Goal: Information Seeking & Learning: Learn about a topic

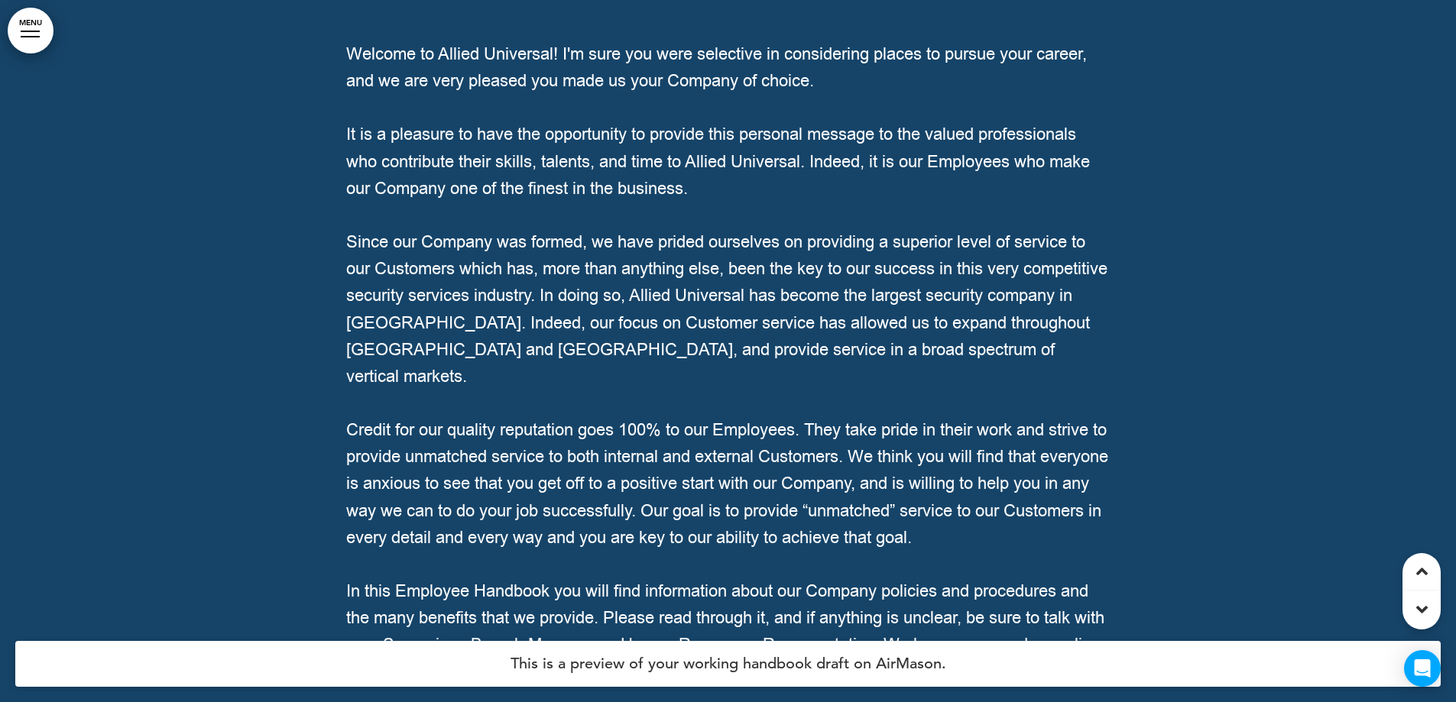
click at [41, 34] on link "MENU" at bounding box center [31, 31] width 46 height 46
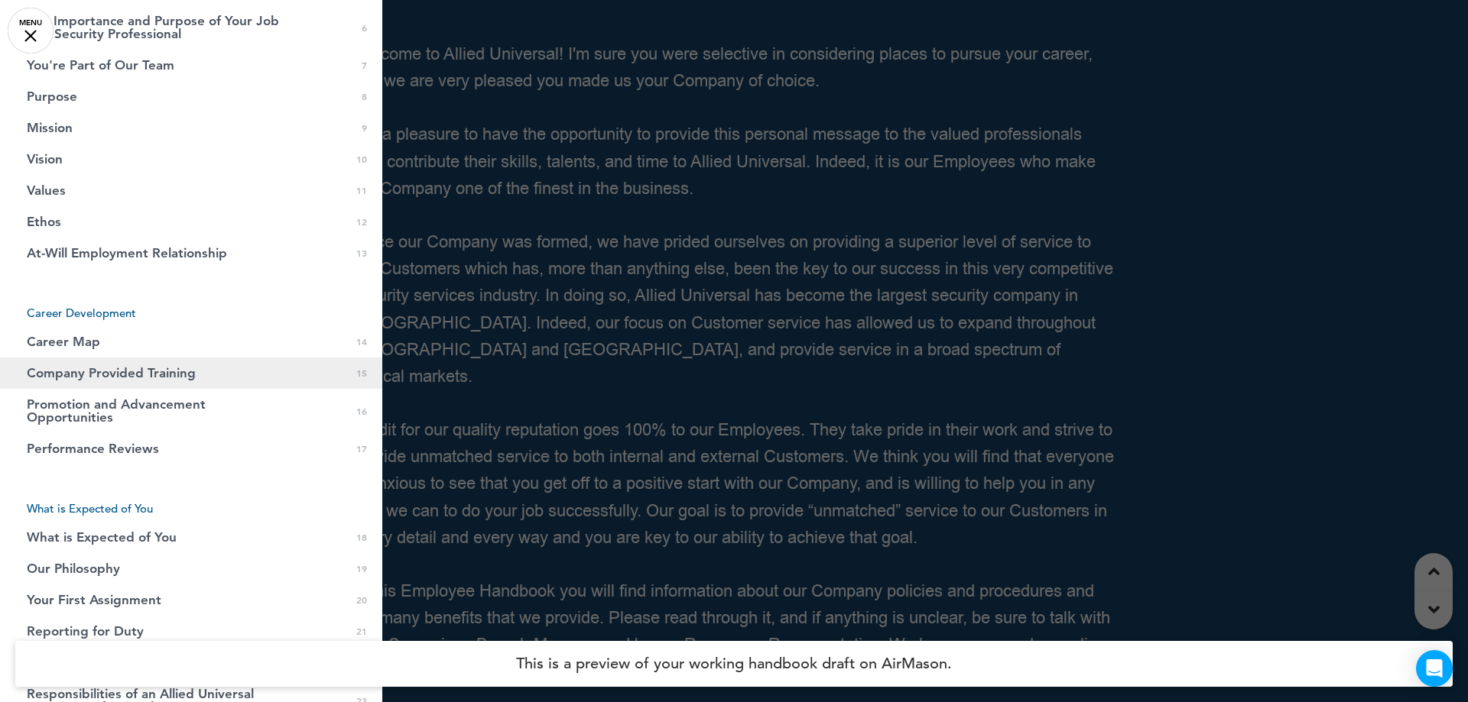
scroll to position [382, 0]
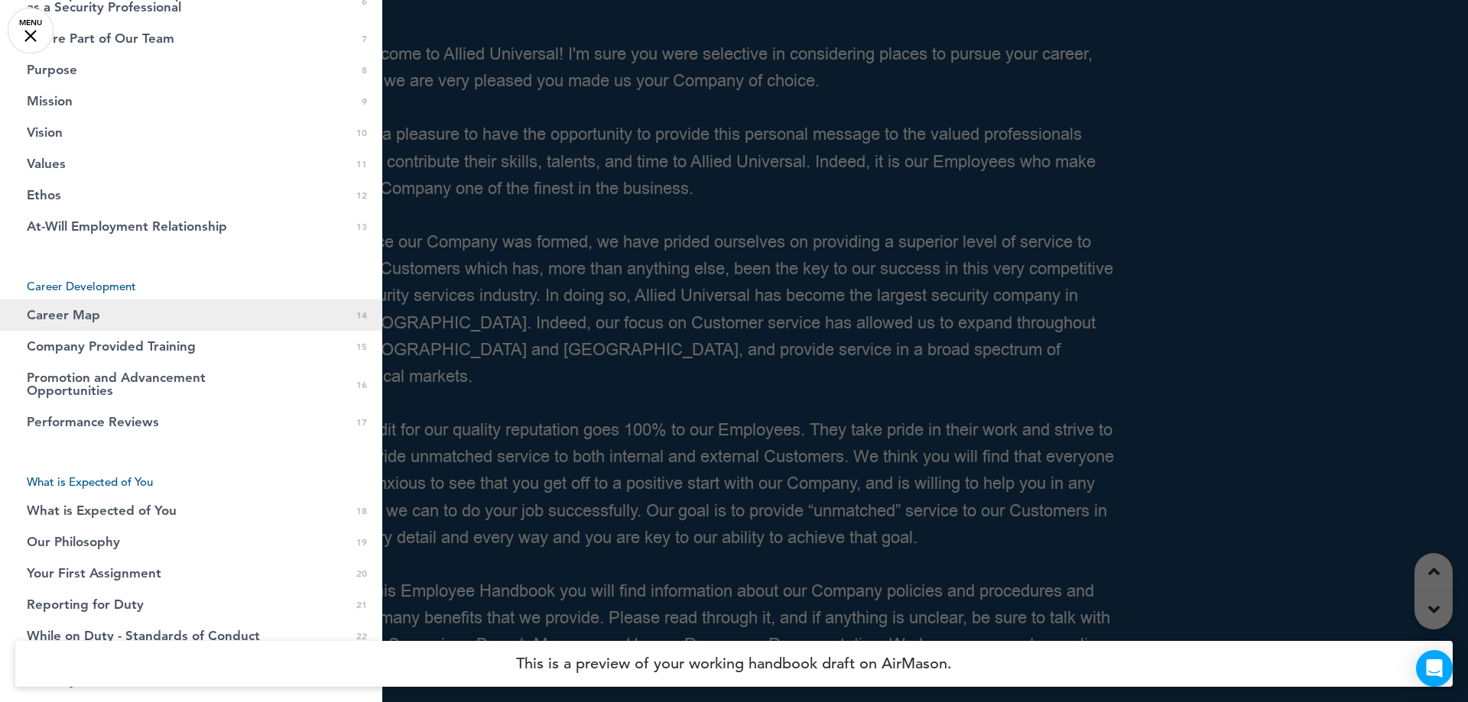
click at [165, 311] on link "Career Map 0 14" at bounding box center [191, 315] width 382 height 31
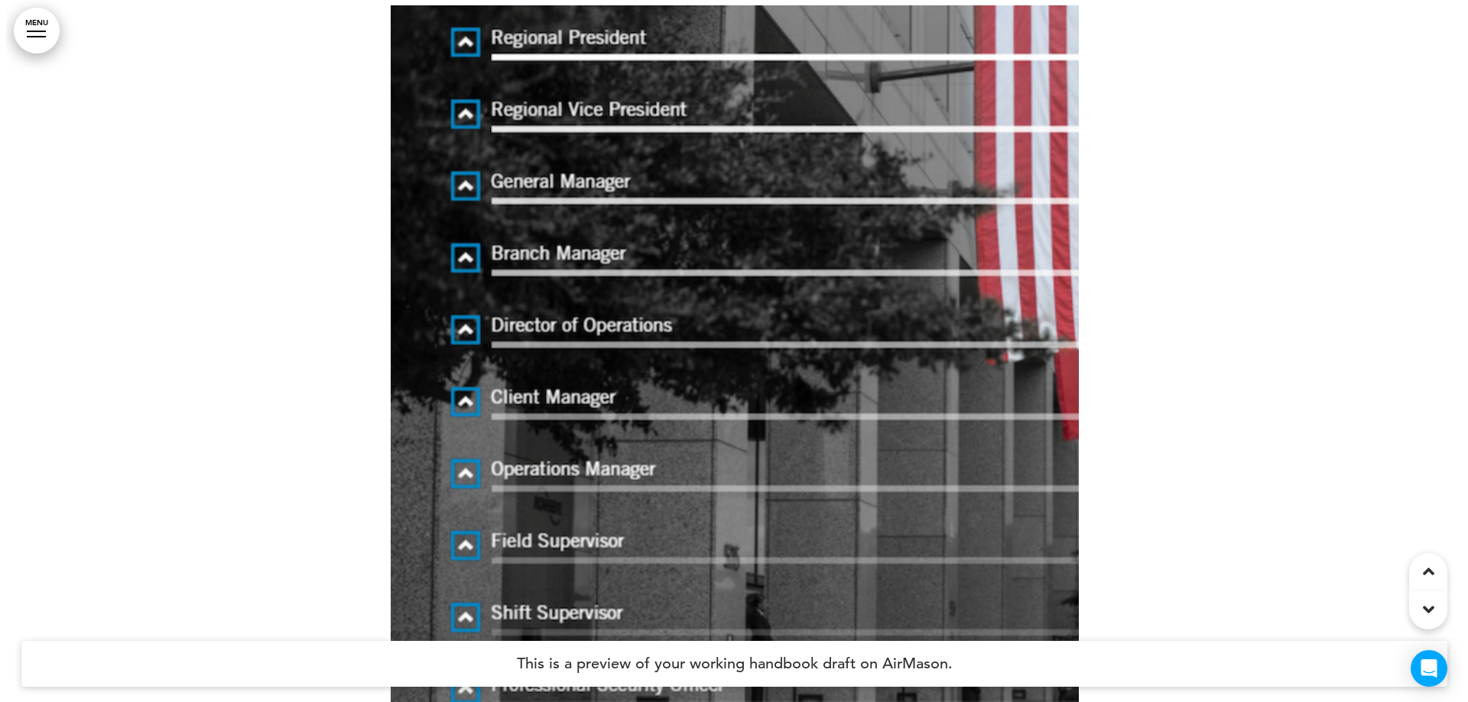
scroll to position [10561, 0]
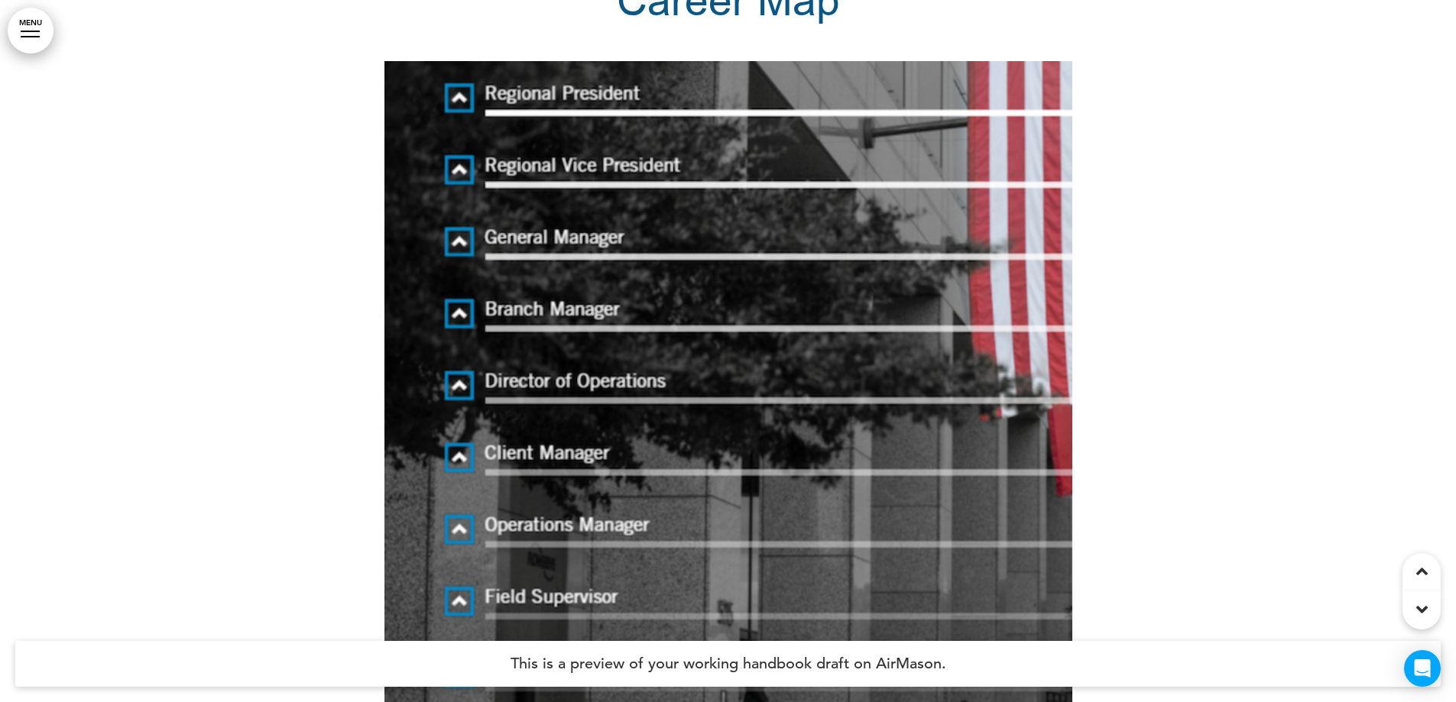
click at [43, 30] on link "MENU" at bounding box center [31, 31] width 46 height 46
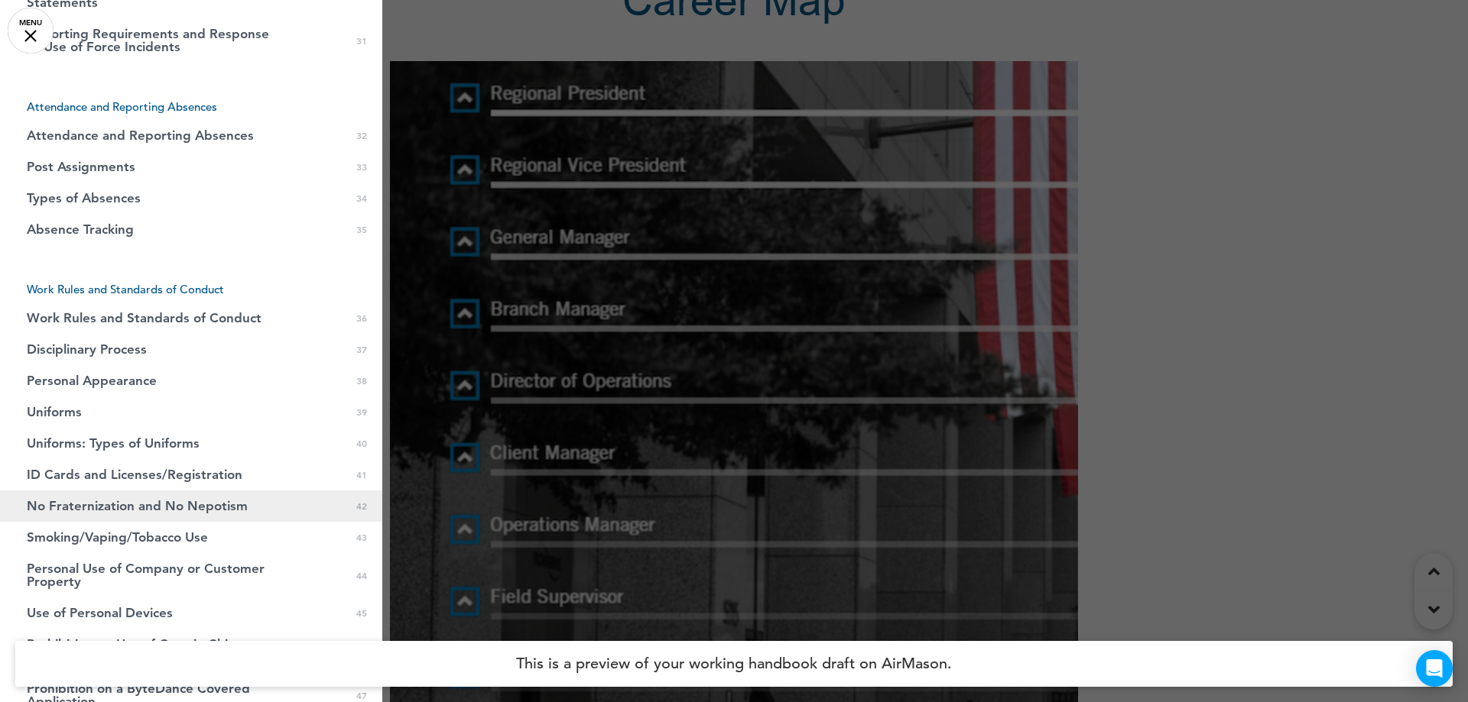
scroll to position [1452, 0]
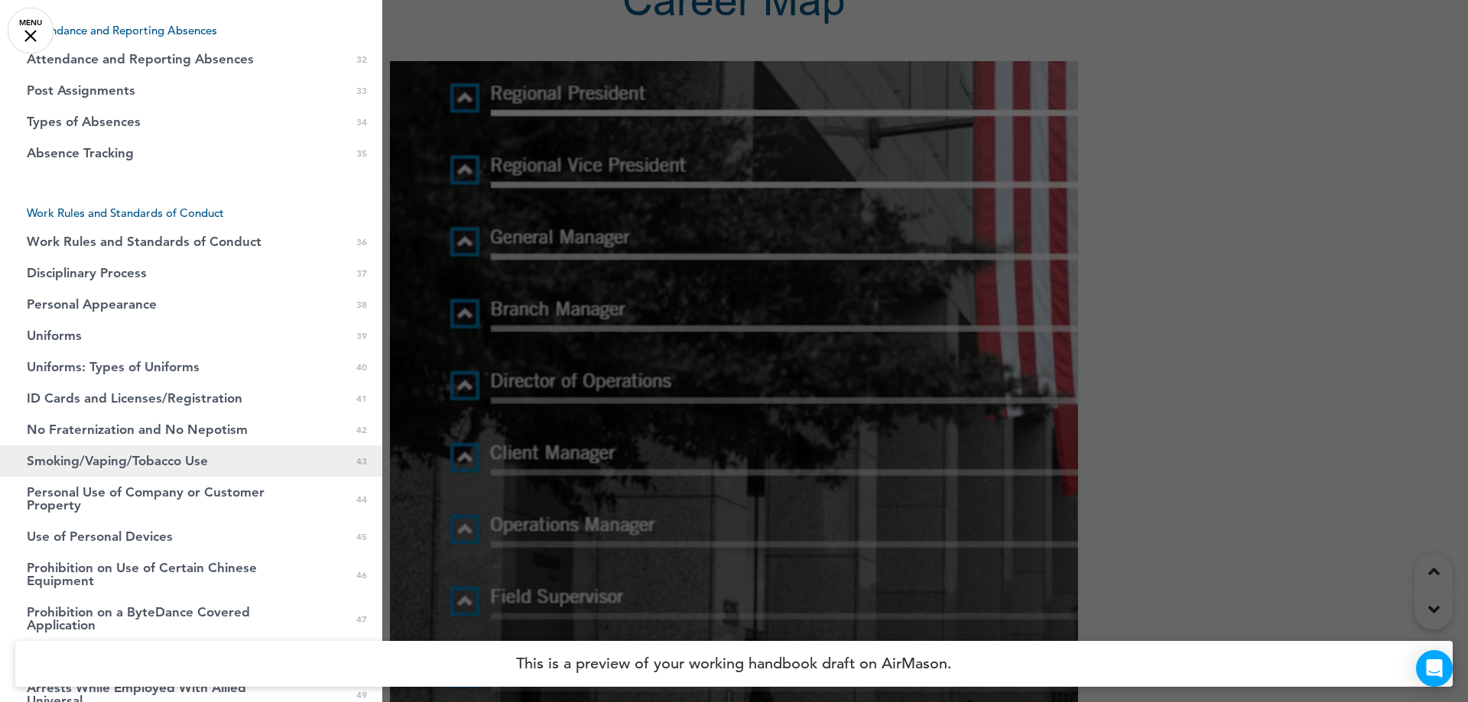
click at [161, 458] on span "Smoking/Vaping/Tobacco Use" at bounding box center [117, 461] width 181 height 13
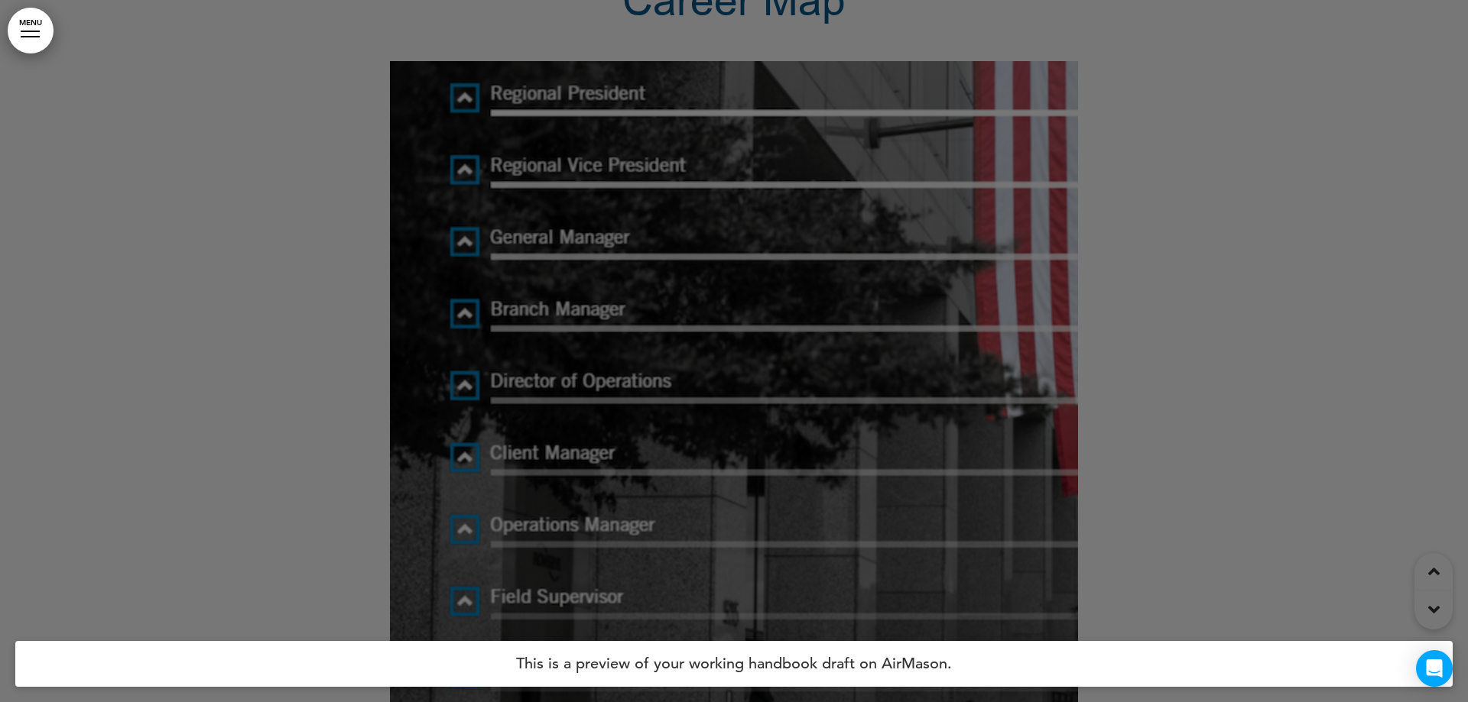
scroll to position [47214, 0]
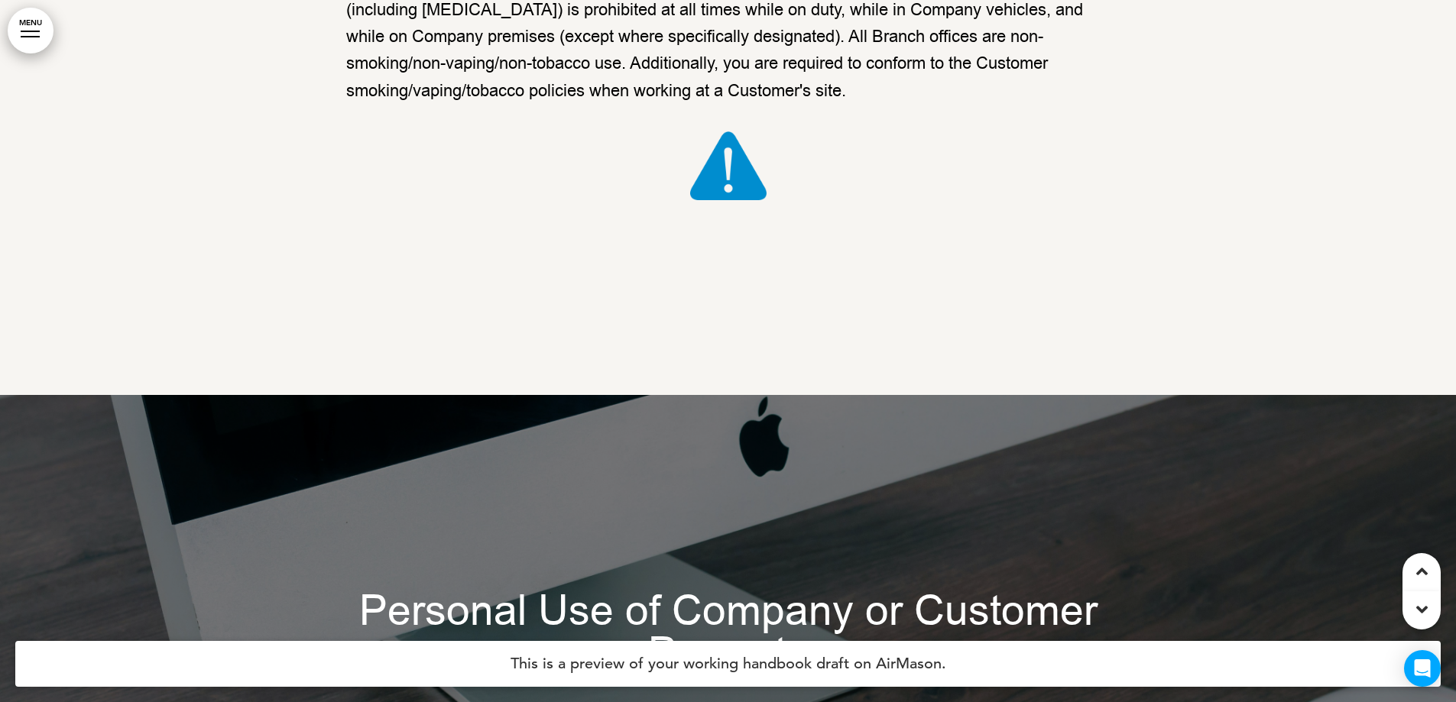
click at [27, 28] on link "MENU" at bounding box center [31, 31] width 46 height 46
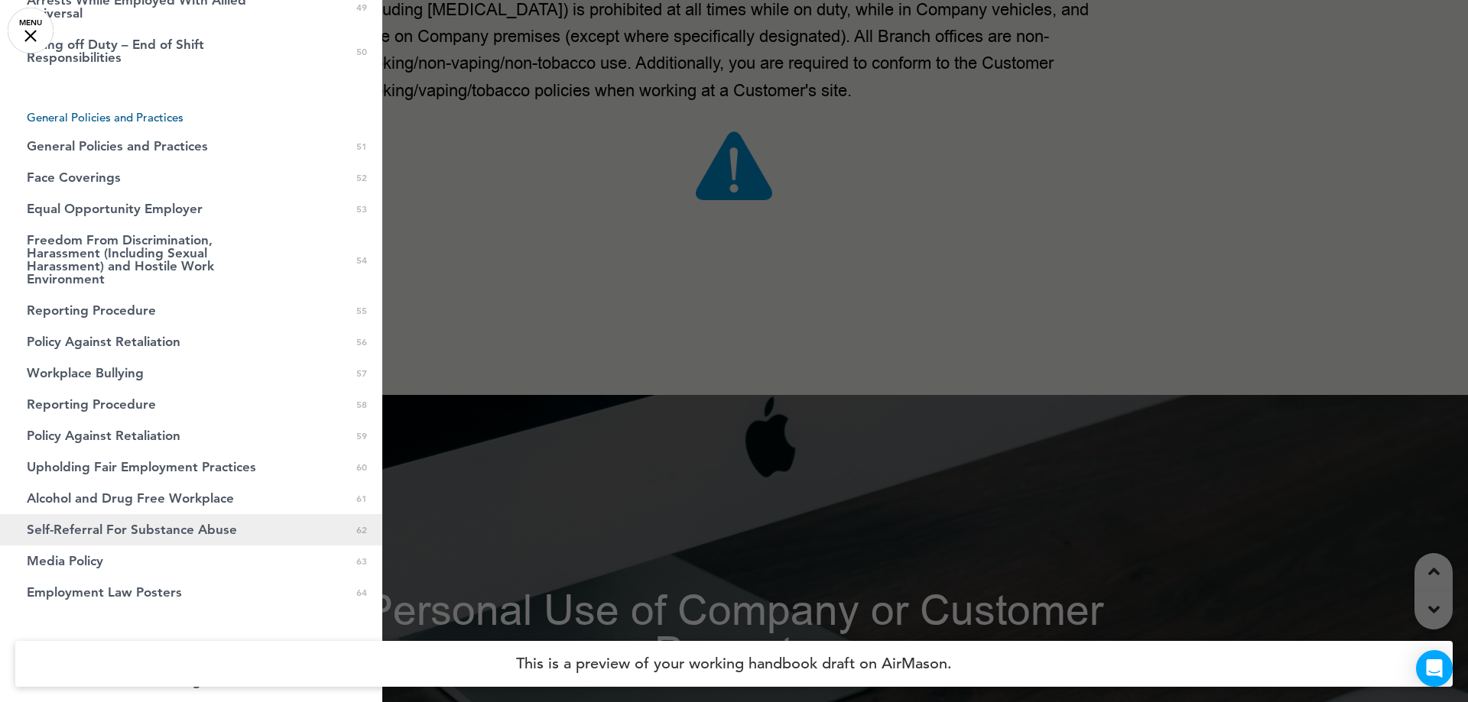
scroll to position [2217, 0]
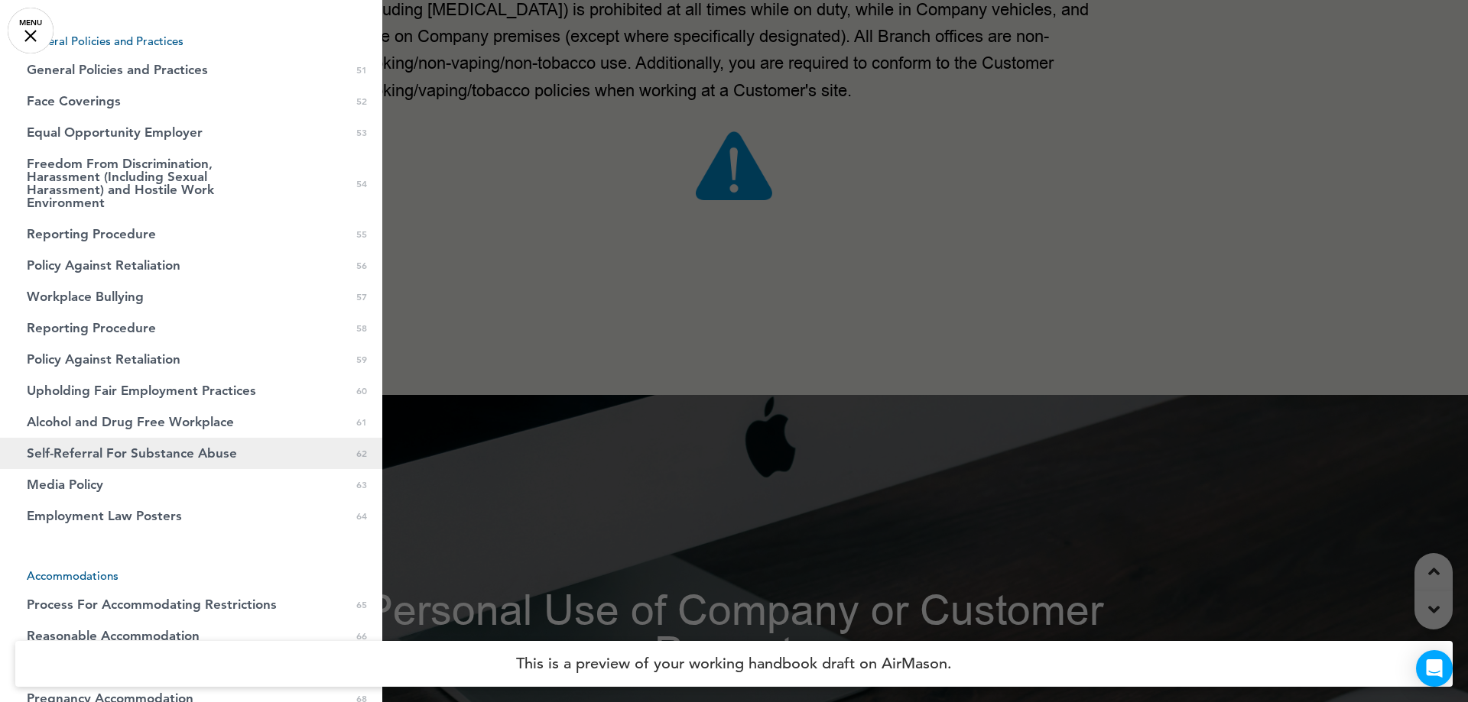
click at [108, 456] on span "Self-Referral For Substance Abuse" at bounding box center [132, 453] width 210 height 13
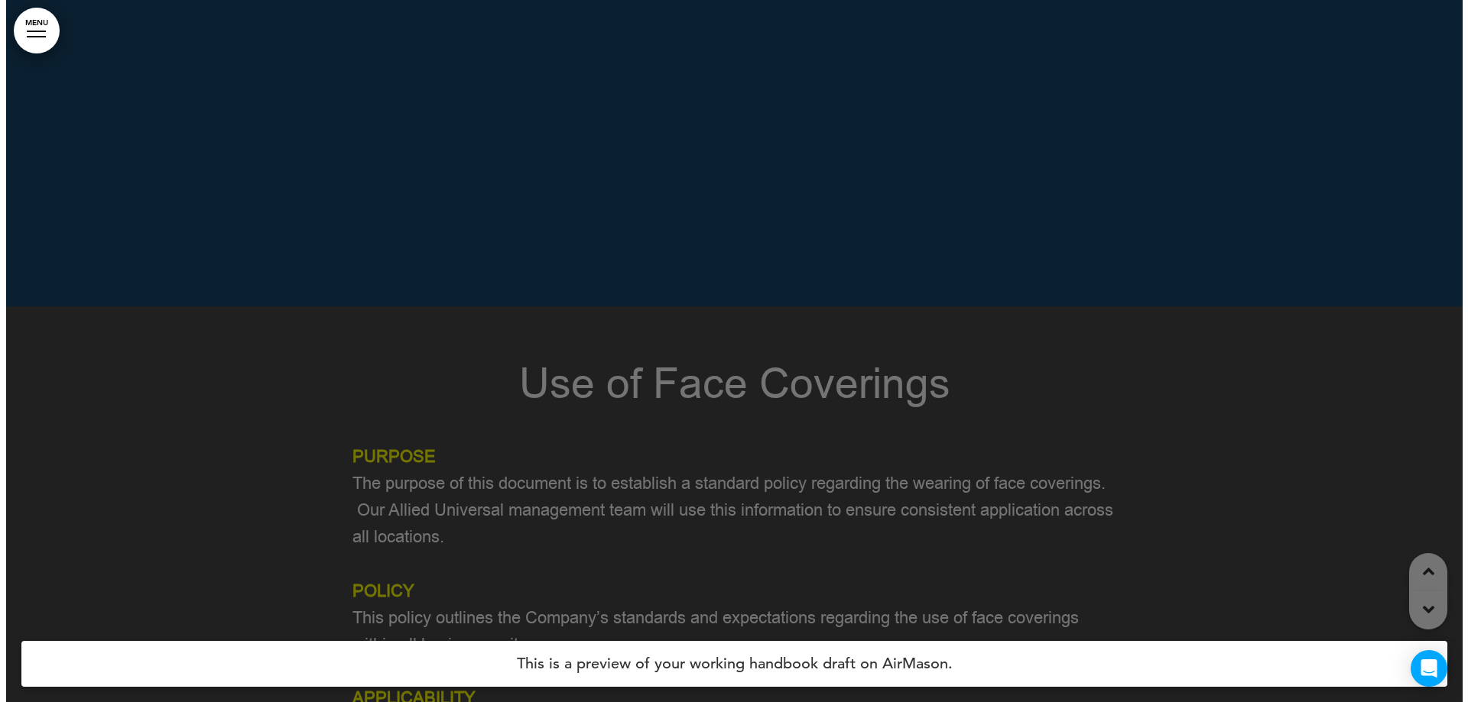
scroll to position [66497, 0]
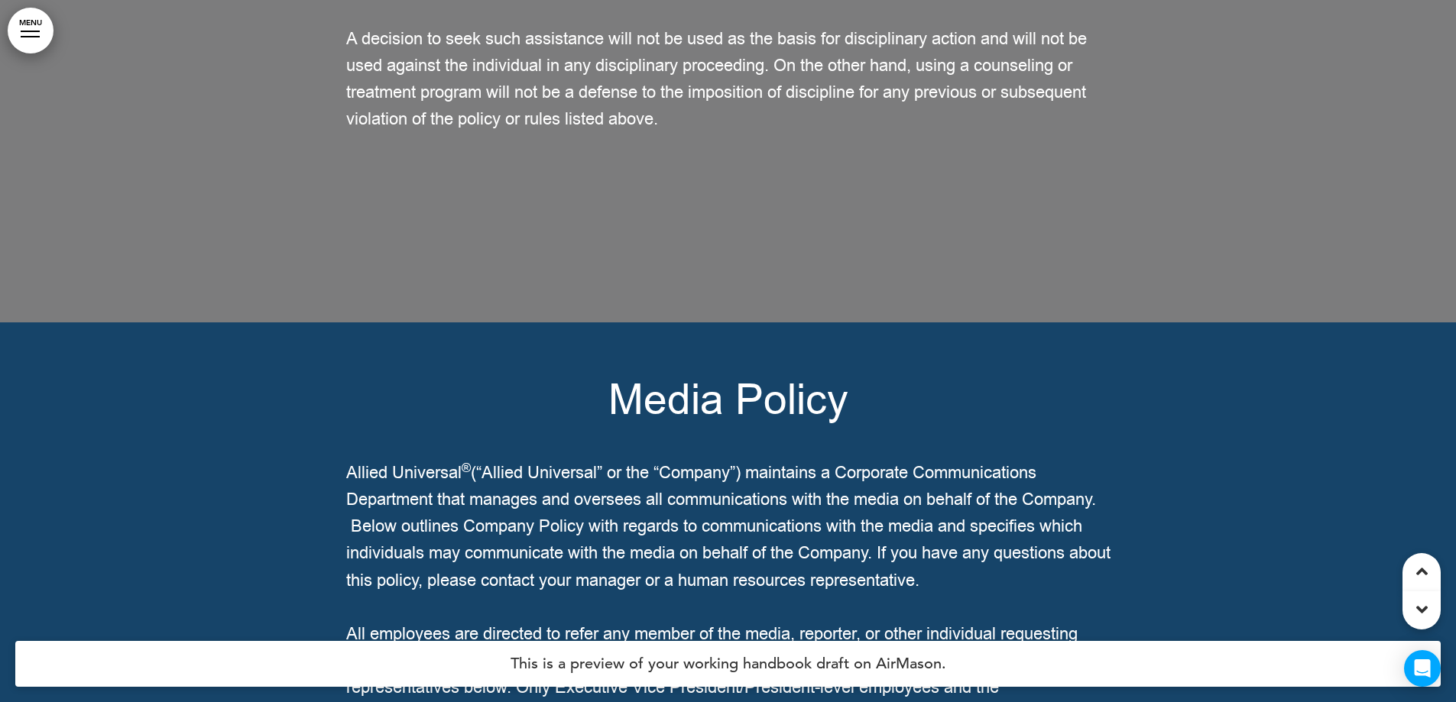
click at [29, 35] on link "MENU" at bounding box center [31, 31] width 46 height 46
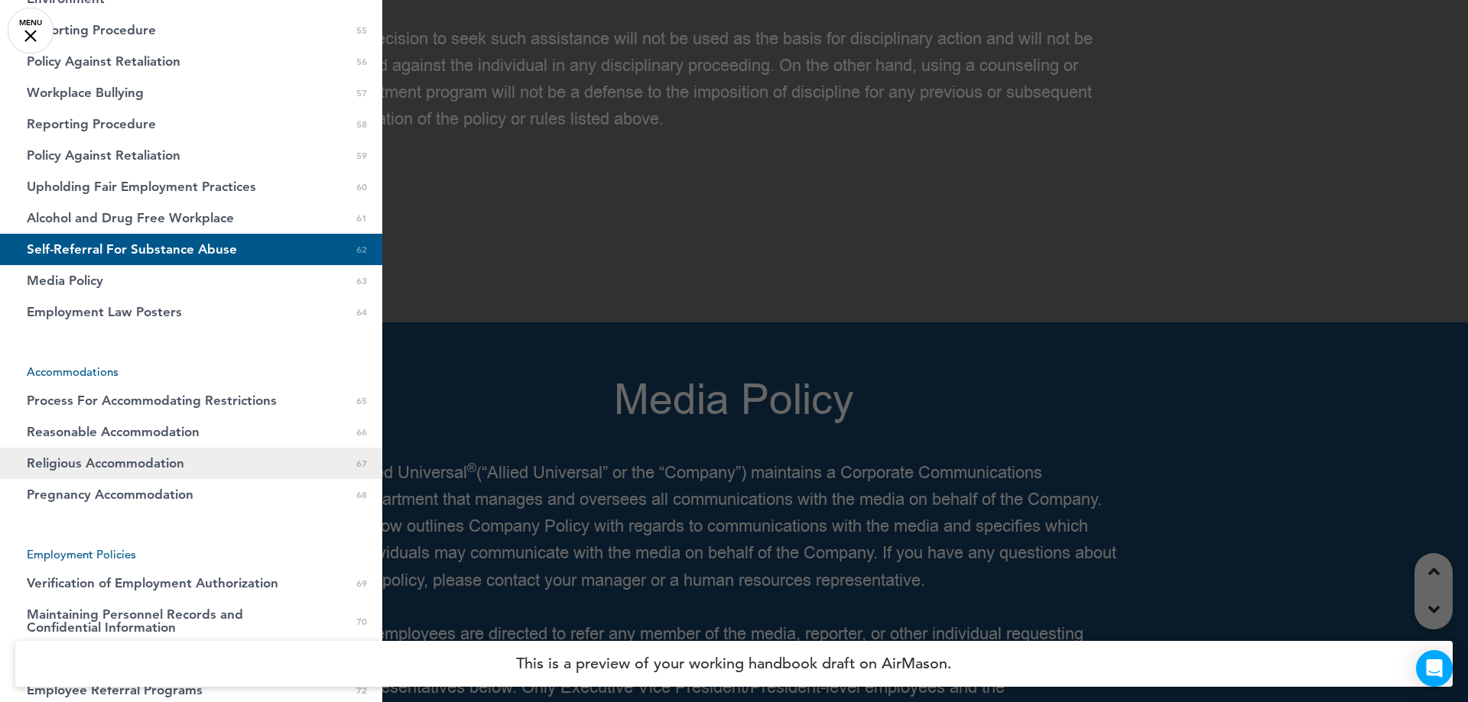
scroll to position [2446, 0]
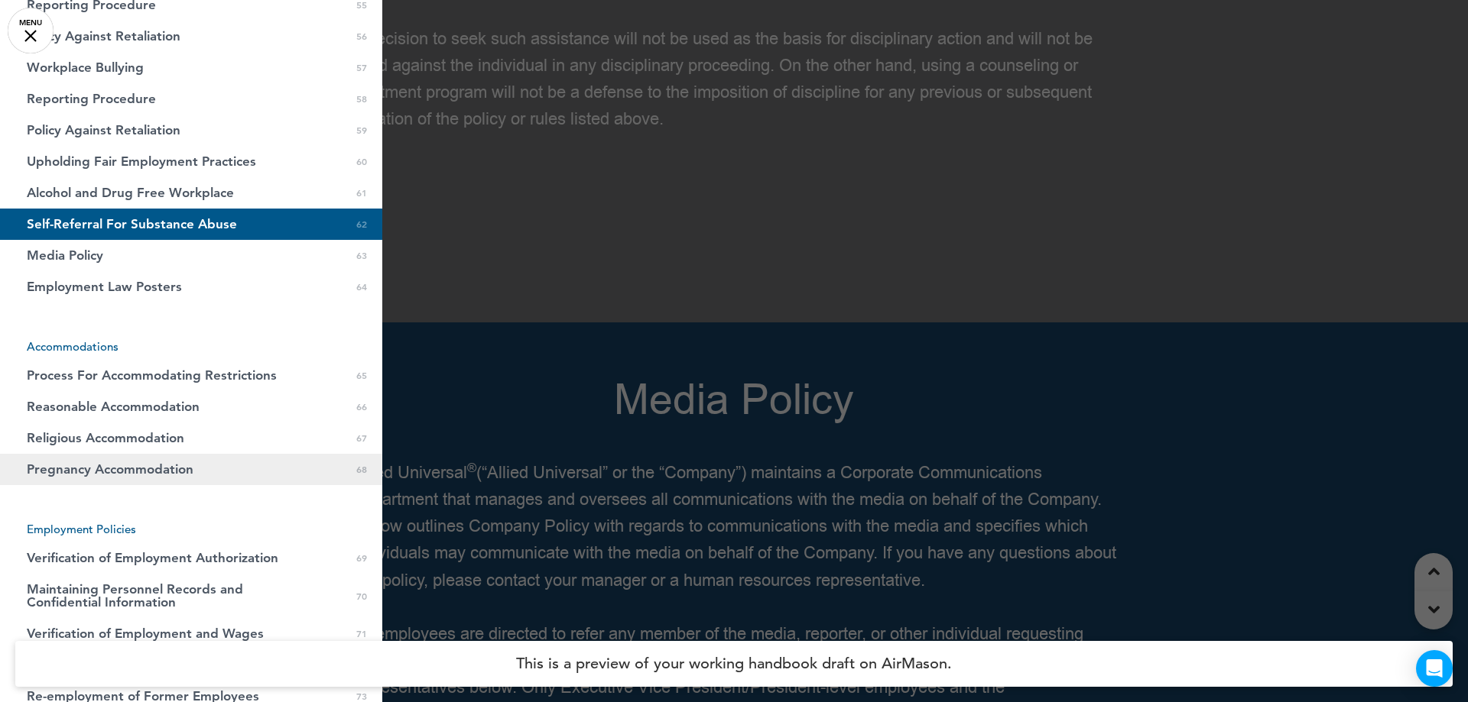
click at [129, 461] on link "Pregnancy Accommodation 0 68" at bounding box center [191, 469] width 382 height 31
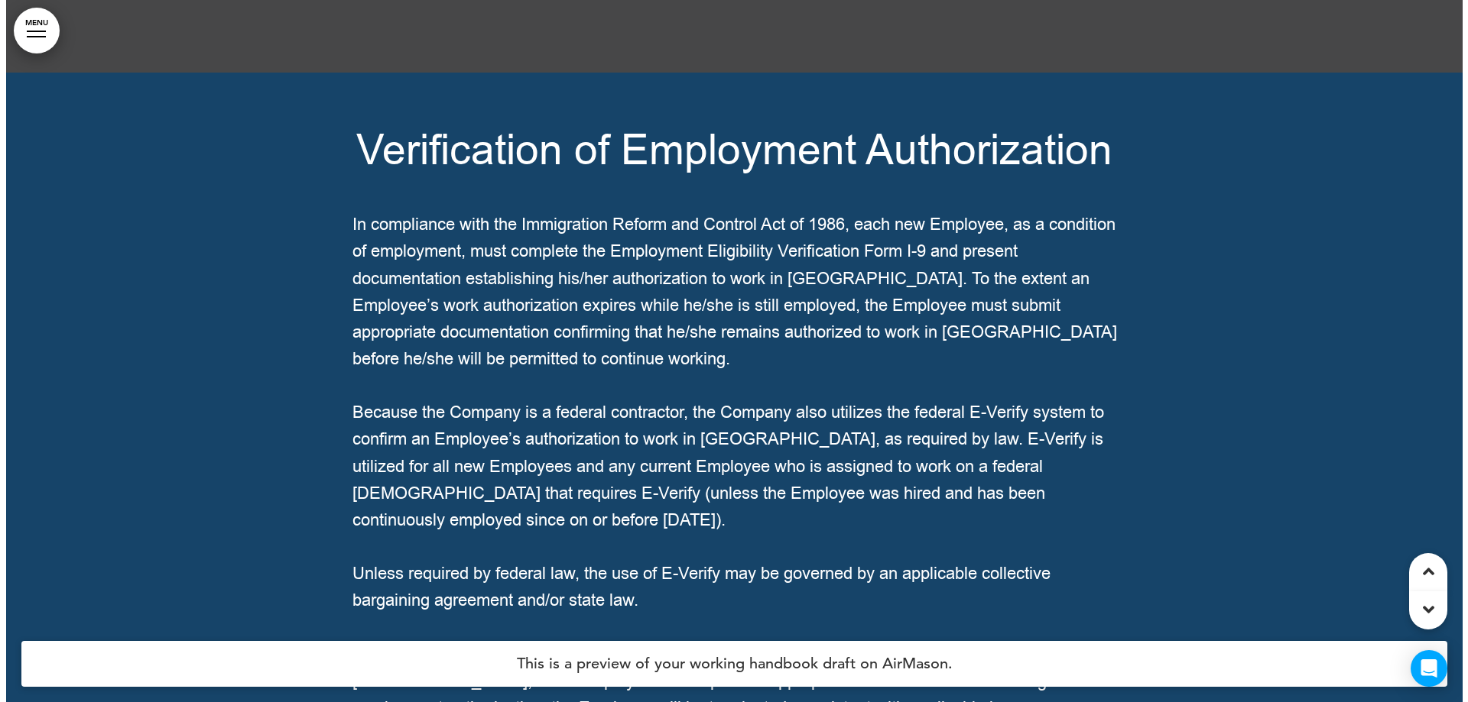
scroll to position [72269, 0]
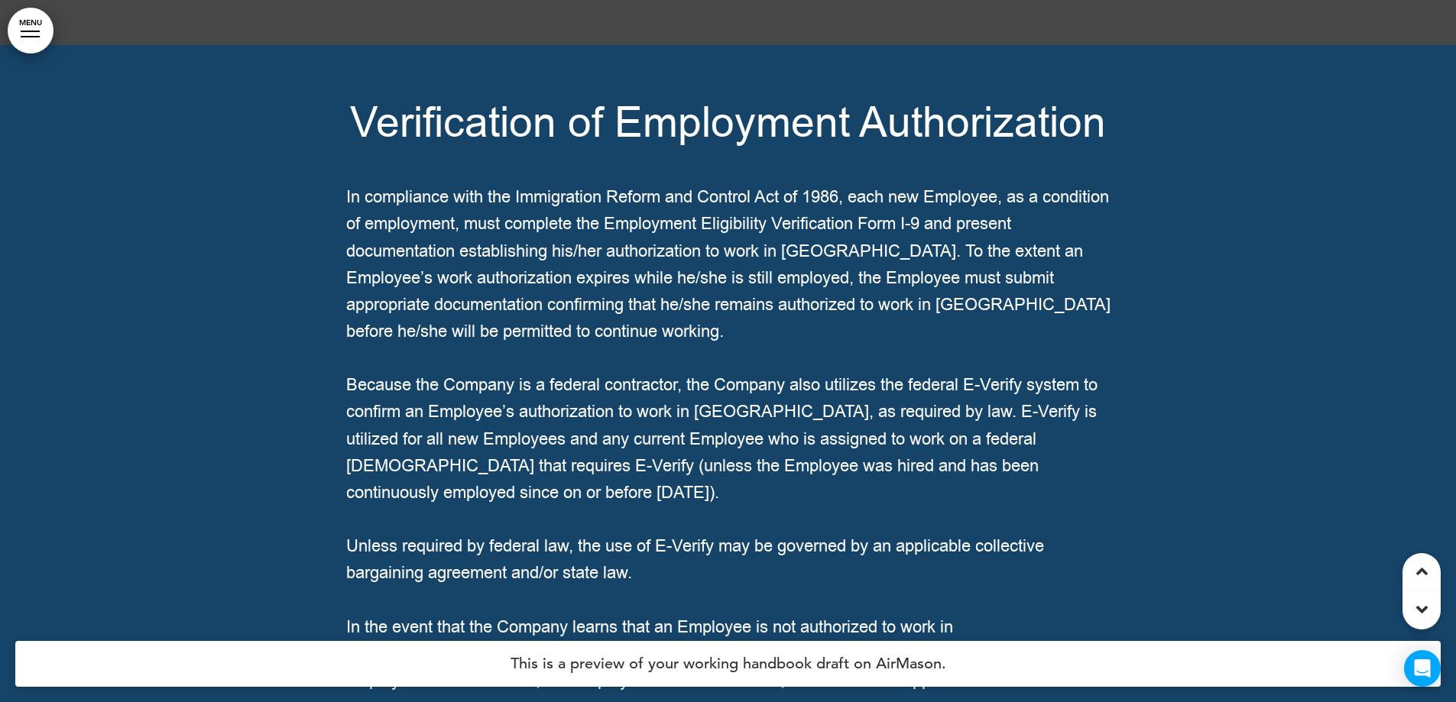
click at [40, 43] on link "MENU" at bounding box center [31, 31] width 46 height 46
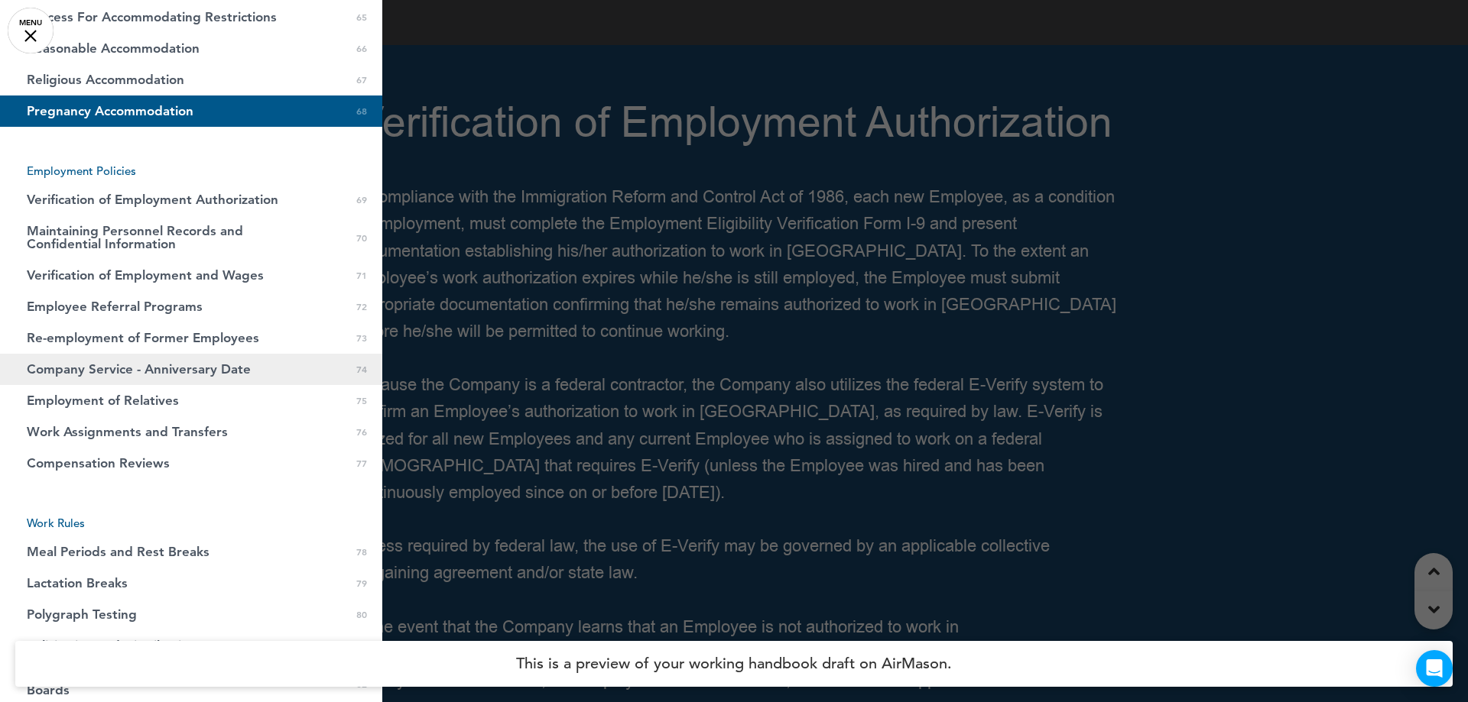
scroll to position [2828, 0]
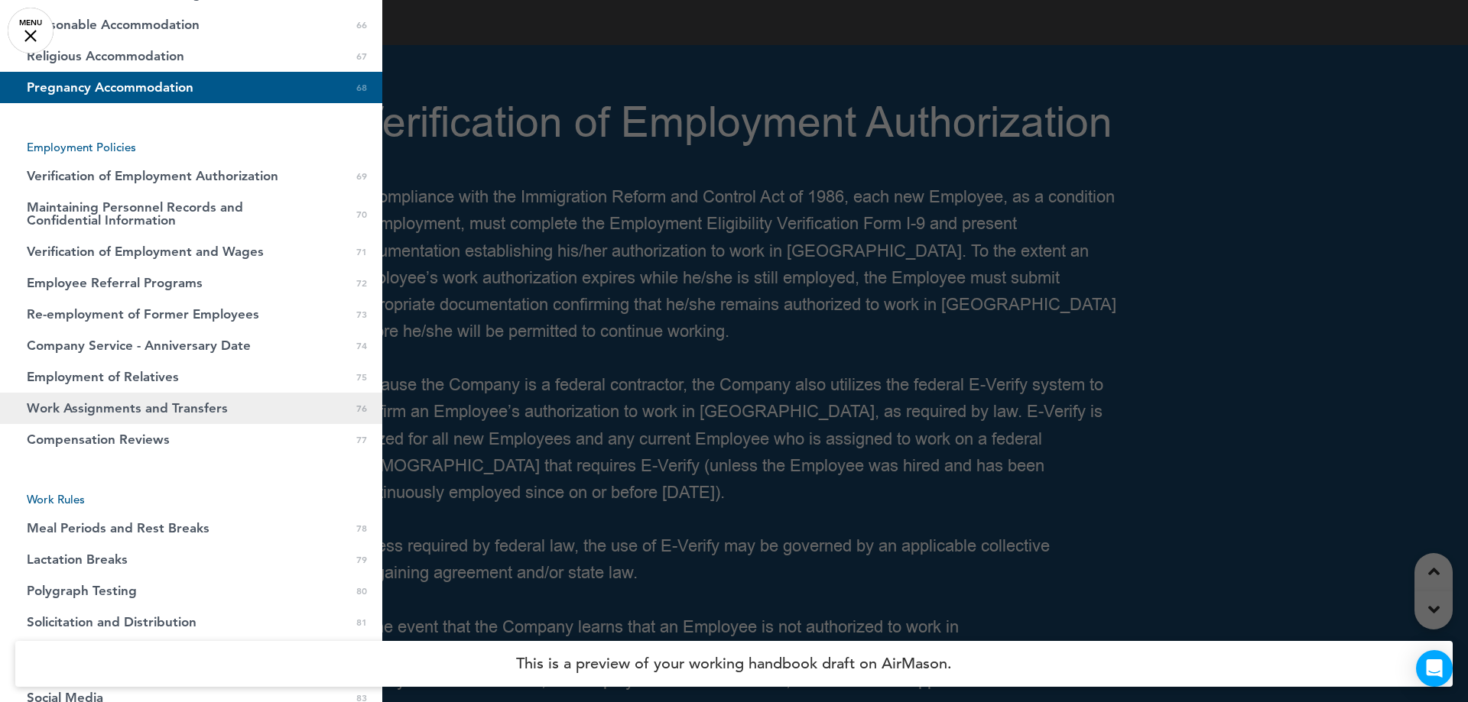
click at [186, 415] on span "Work Assignments and Transfers" at bounding box center [127, 408] width 201 height 13
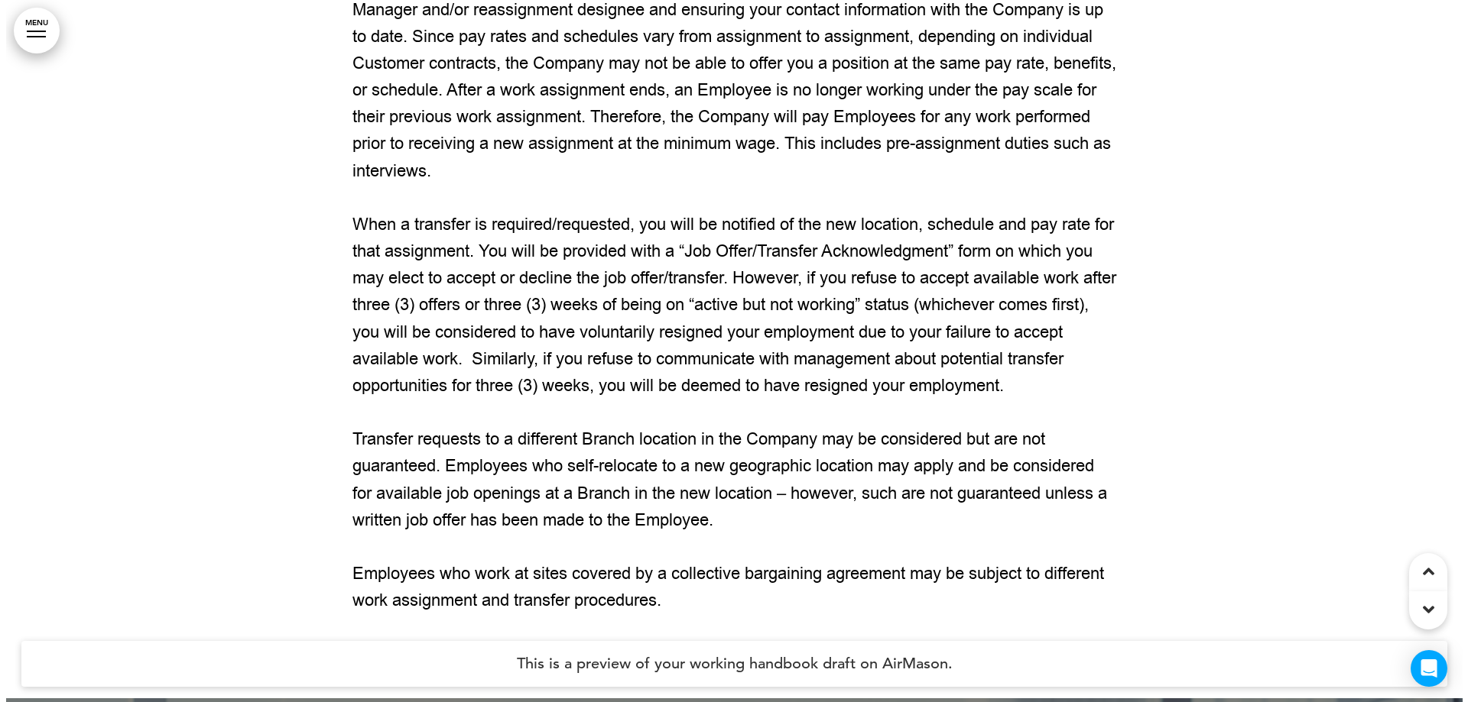
scroll to position [78603, 0]
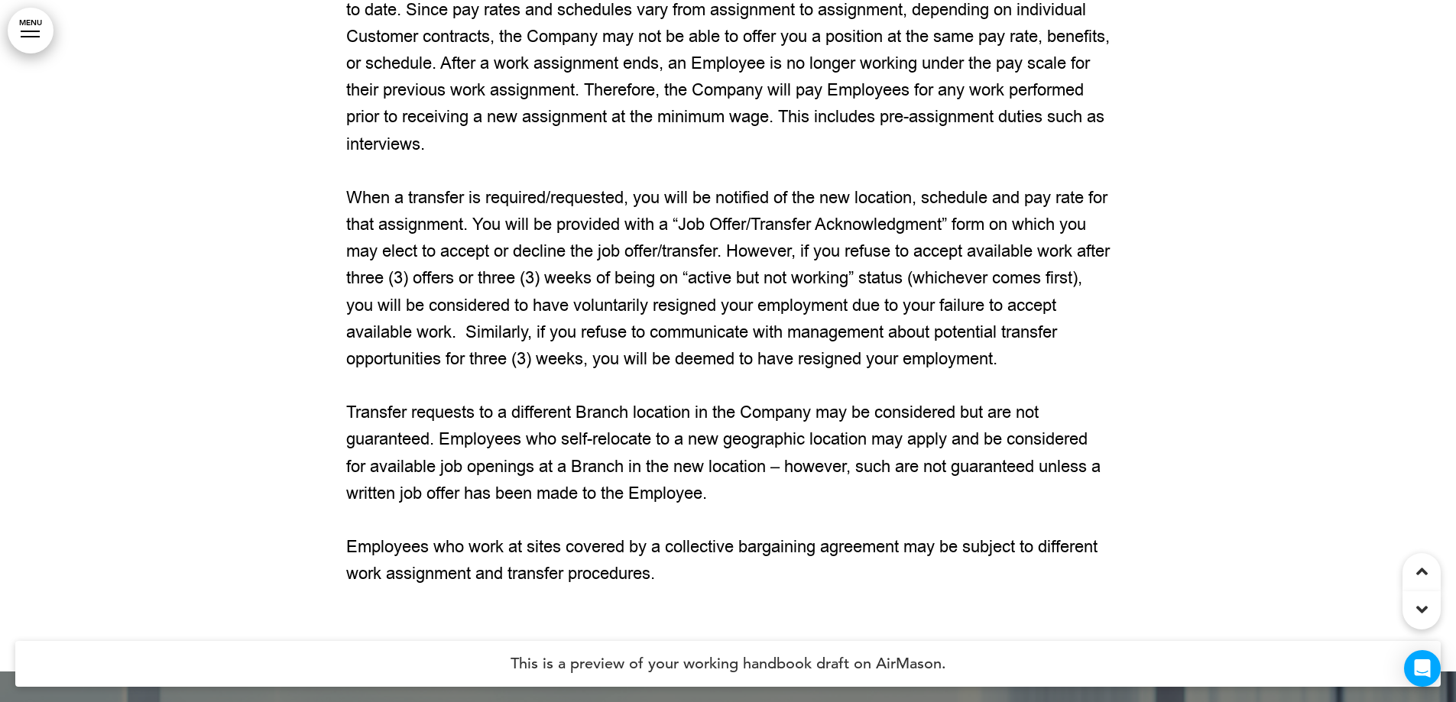
click at [26, 25] on link "MENU" at bounding box center [31, 31] width 46 height 46
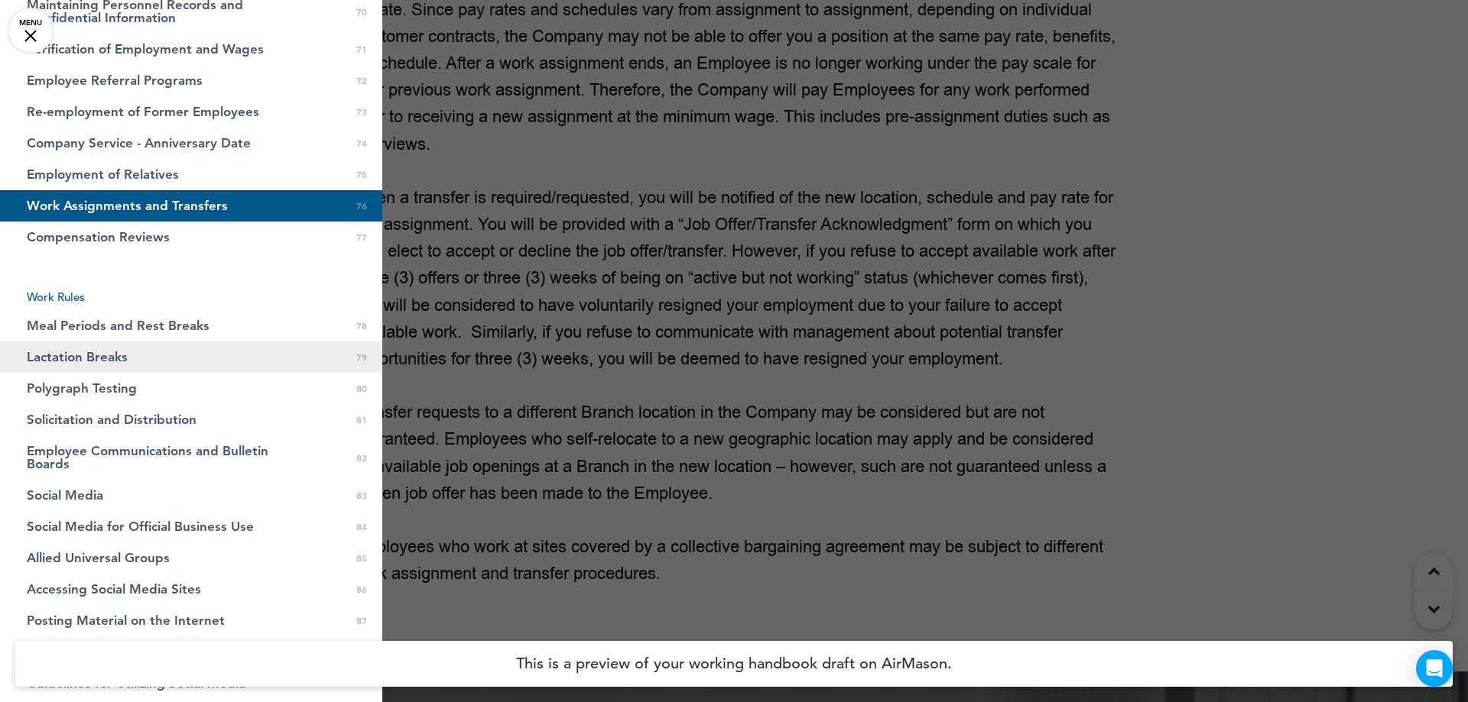
scroll to position [3057, 0]
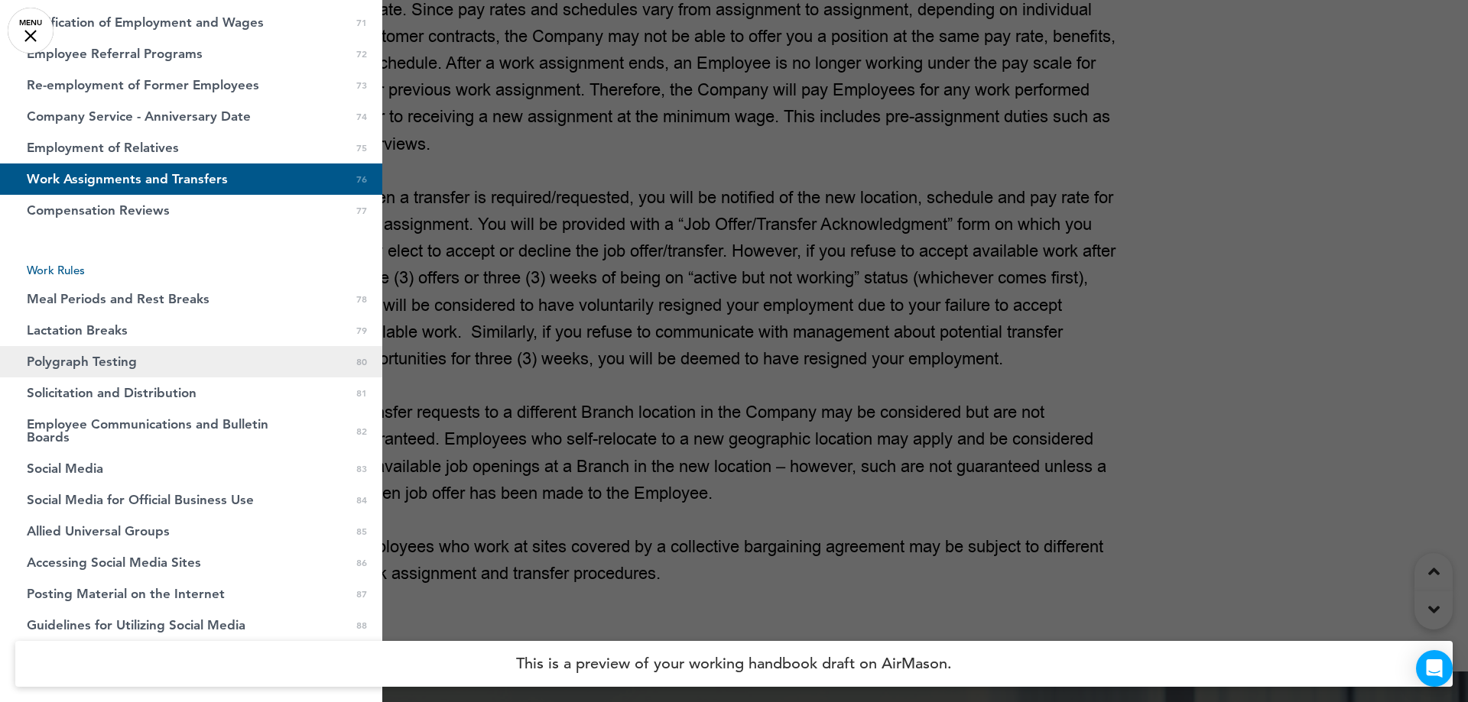
click at [162, 365] on link "Polygraph Testing 0 80" at bounding box center [191, 361] width 382 height 31
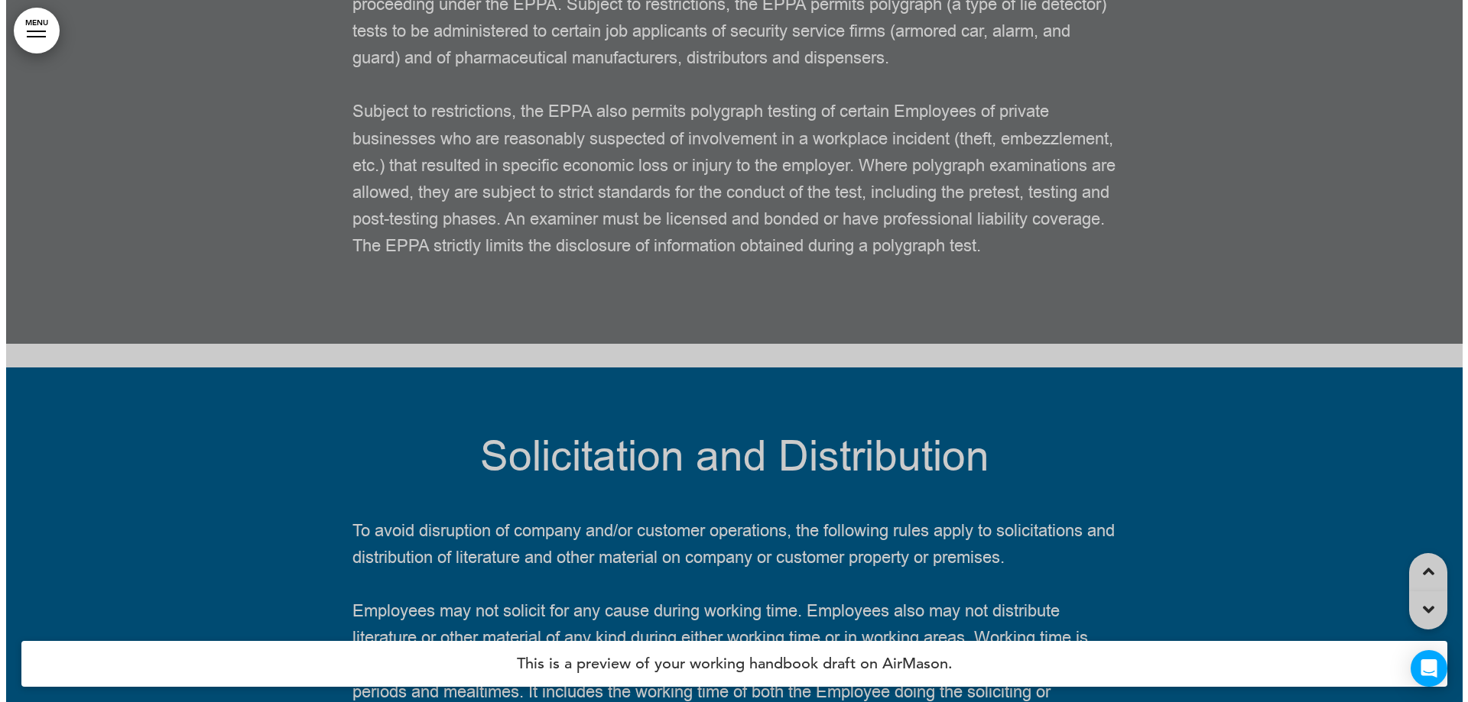
scroll to position [81729, 0]
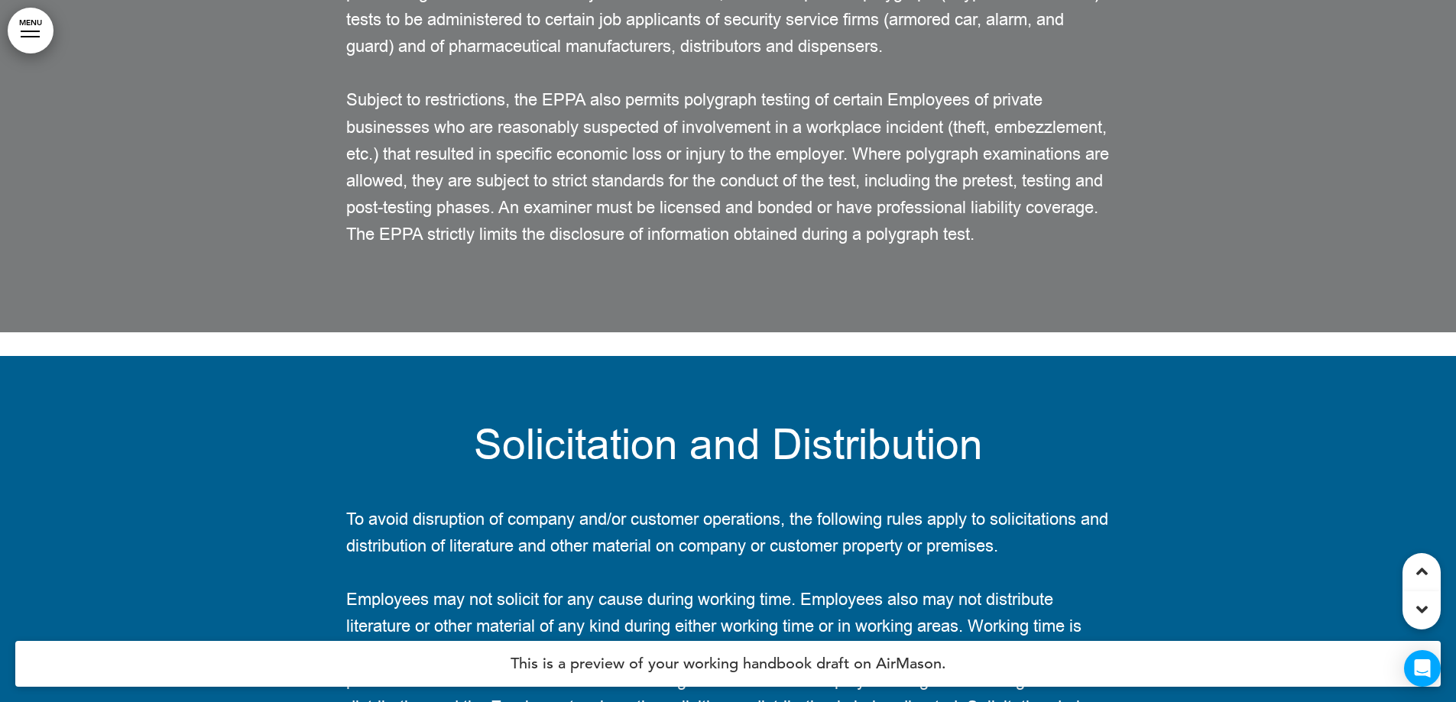
click at [37, 28] on link "MENU" at bounding box center [31, 31] width 46 height 46
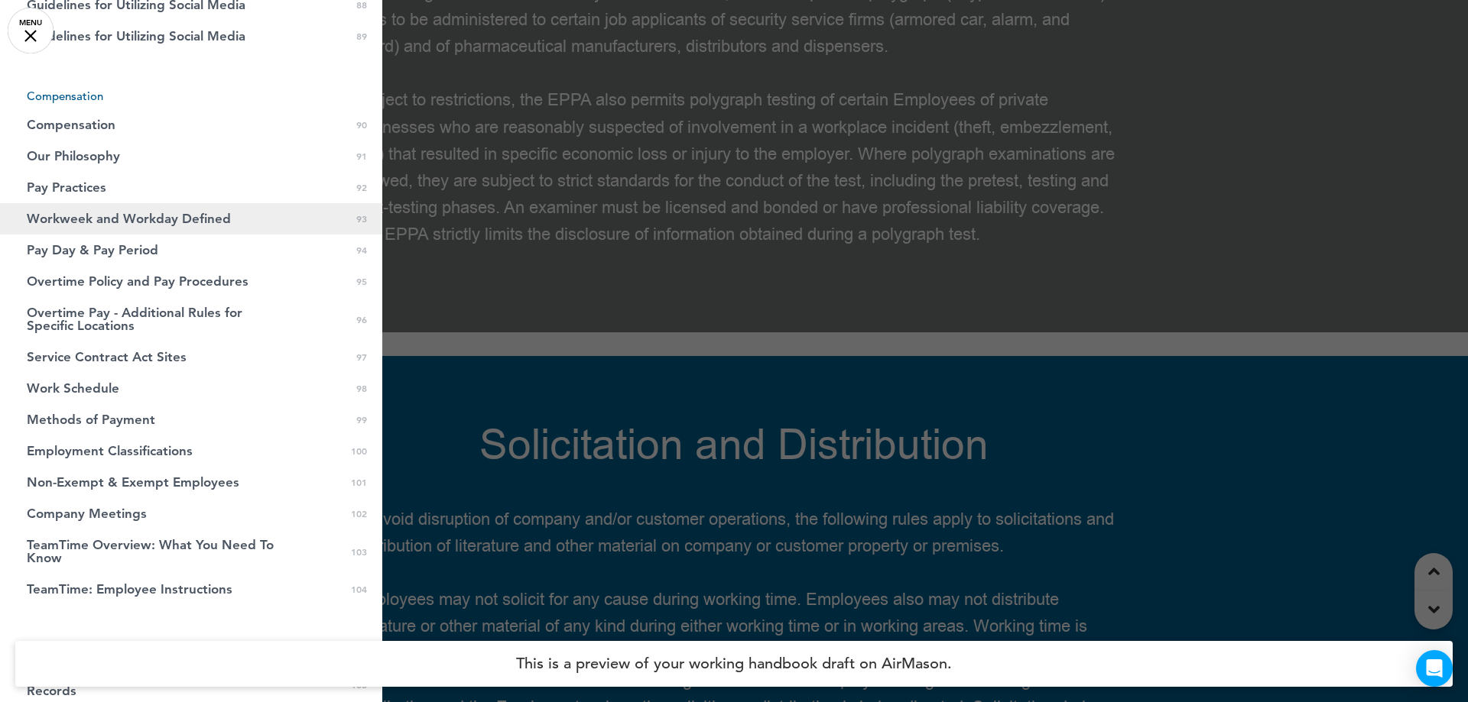
scroll to position [3669, 0]
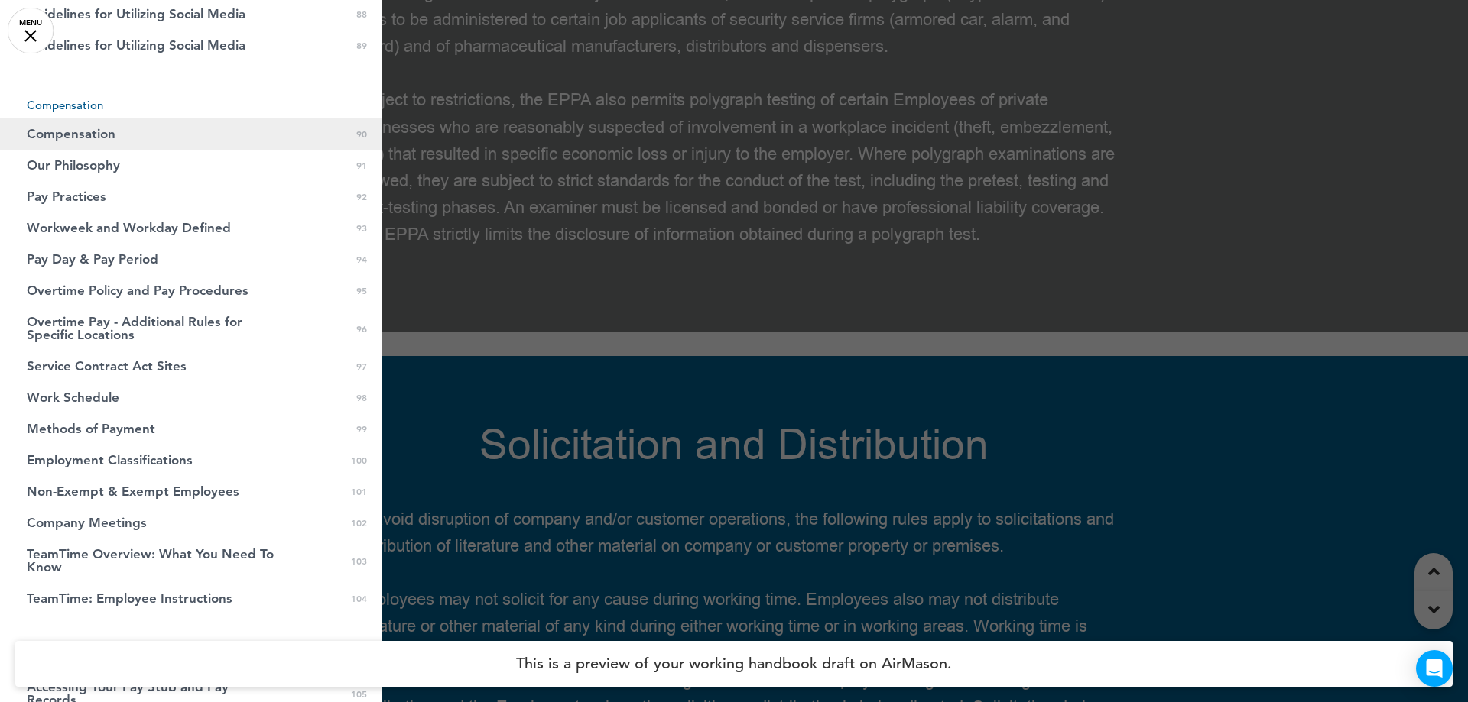
click at [97, 141] on span "Compensation" at bounding box center [71, 134] width 89 height 13
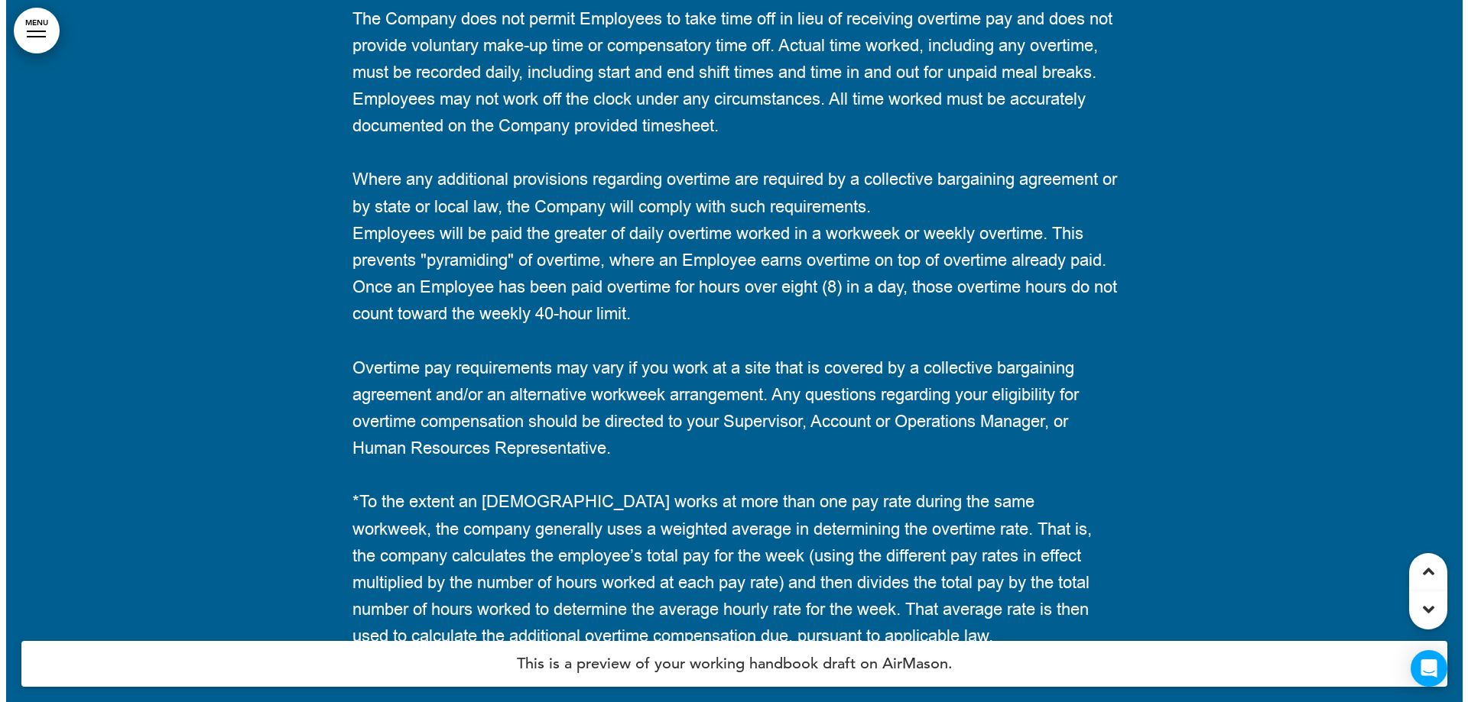
scroll to position [94257, 0]
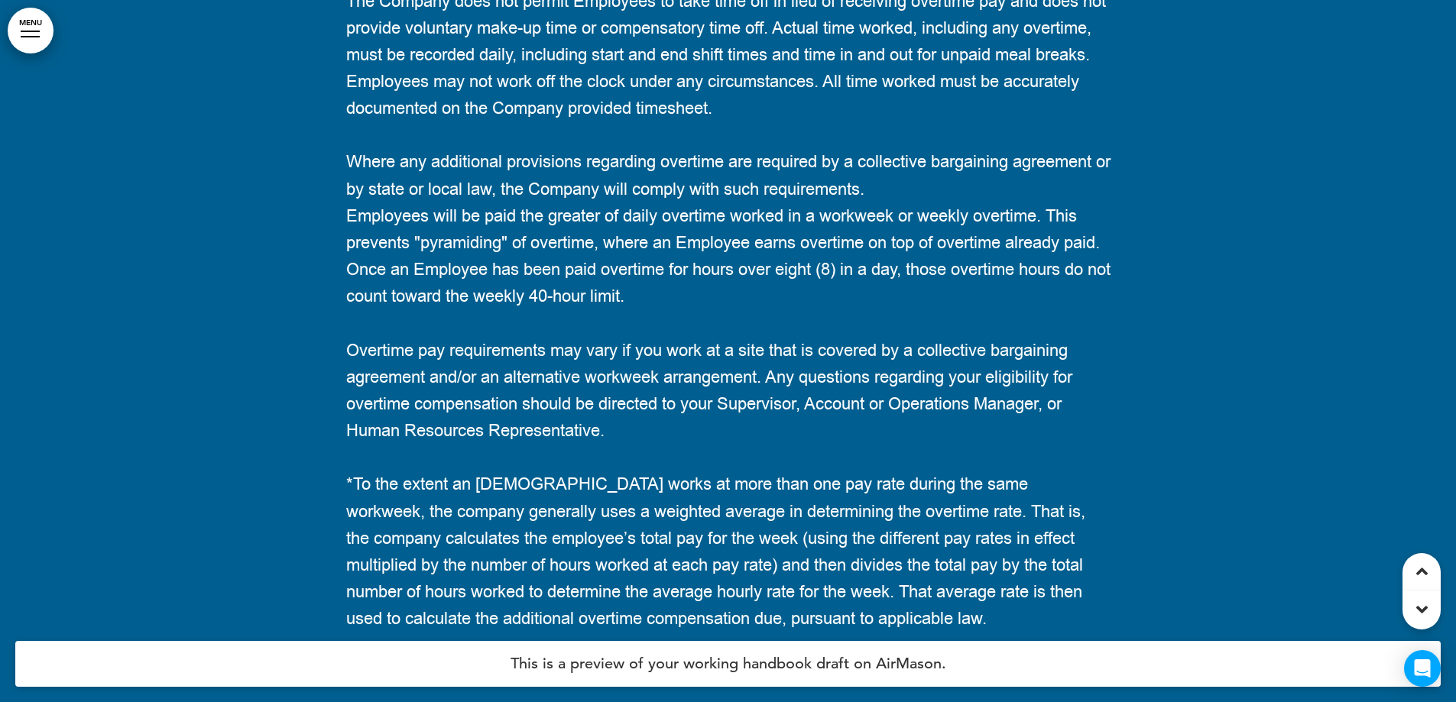
click at [27, 35] on link "MENU" at bounding box center [31, 31] width 46 height 46
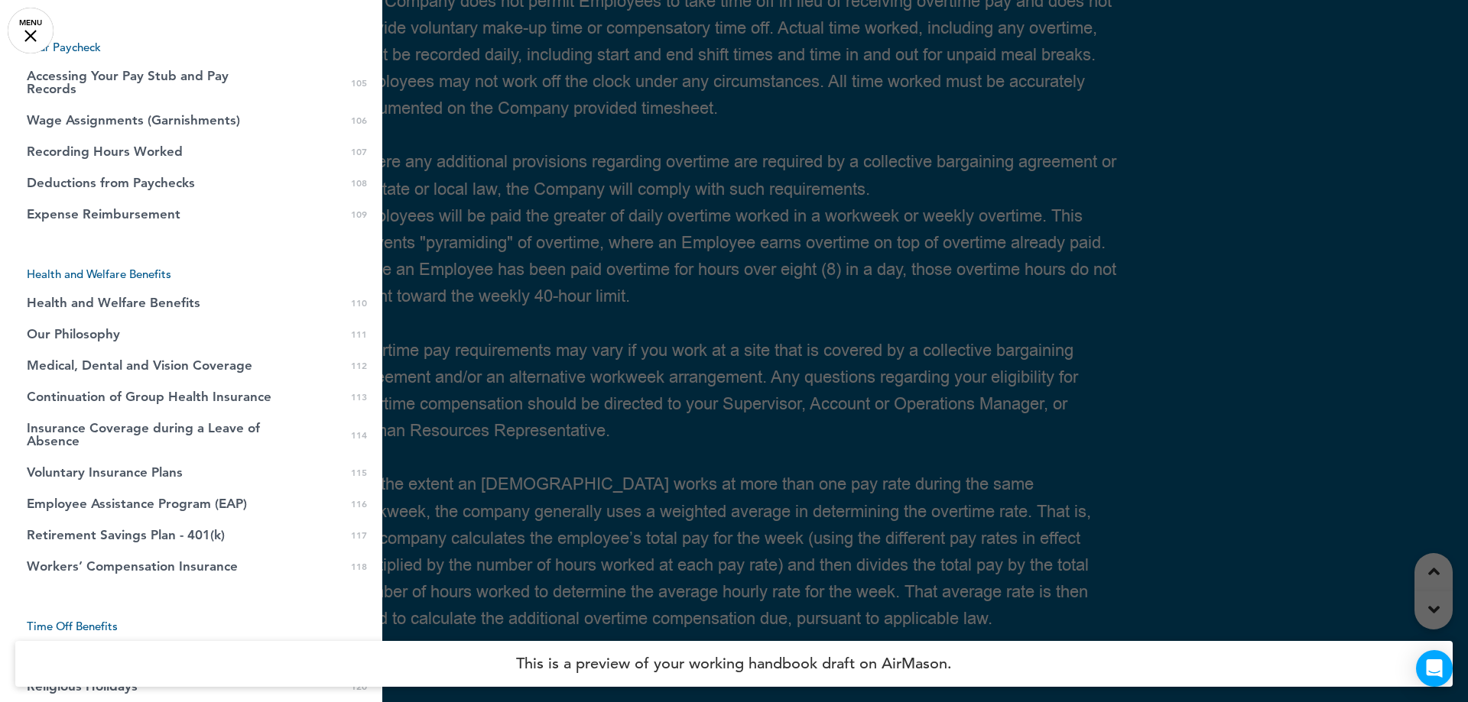
scroll to position [4357, 0]
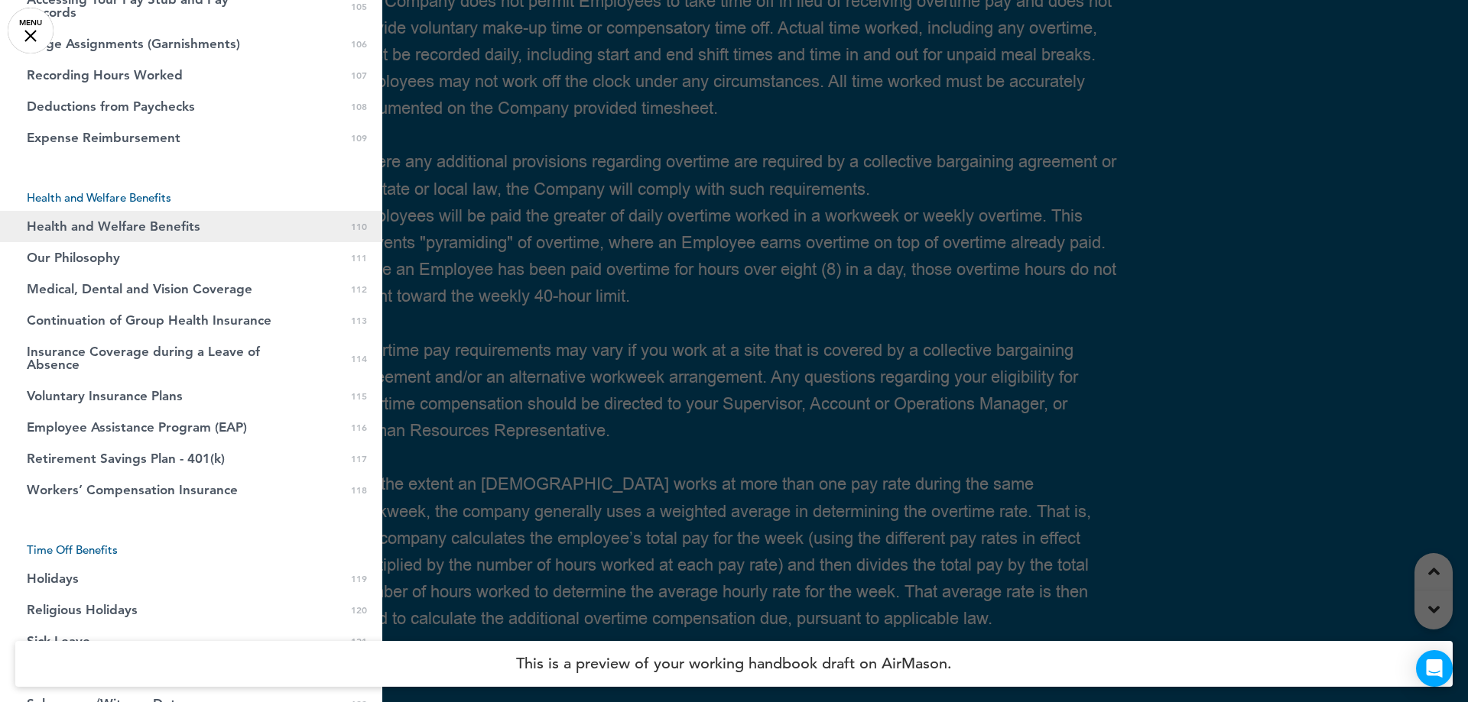
click at [85, 233] on span "Health and Welfare Benefits" at bounding box center [114, 226] width 174 height 13
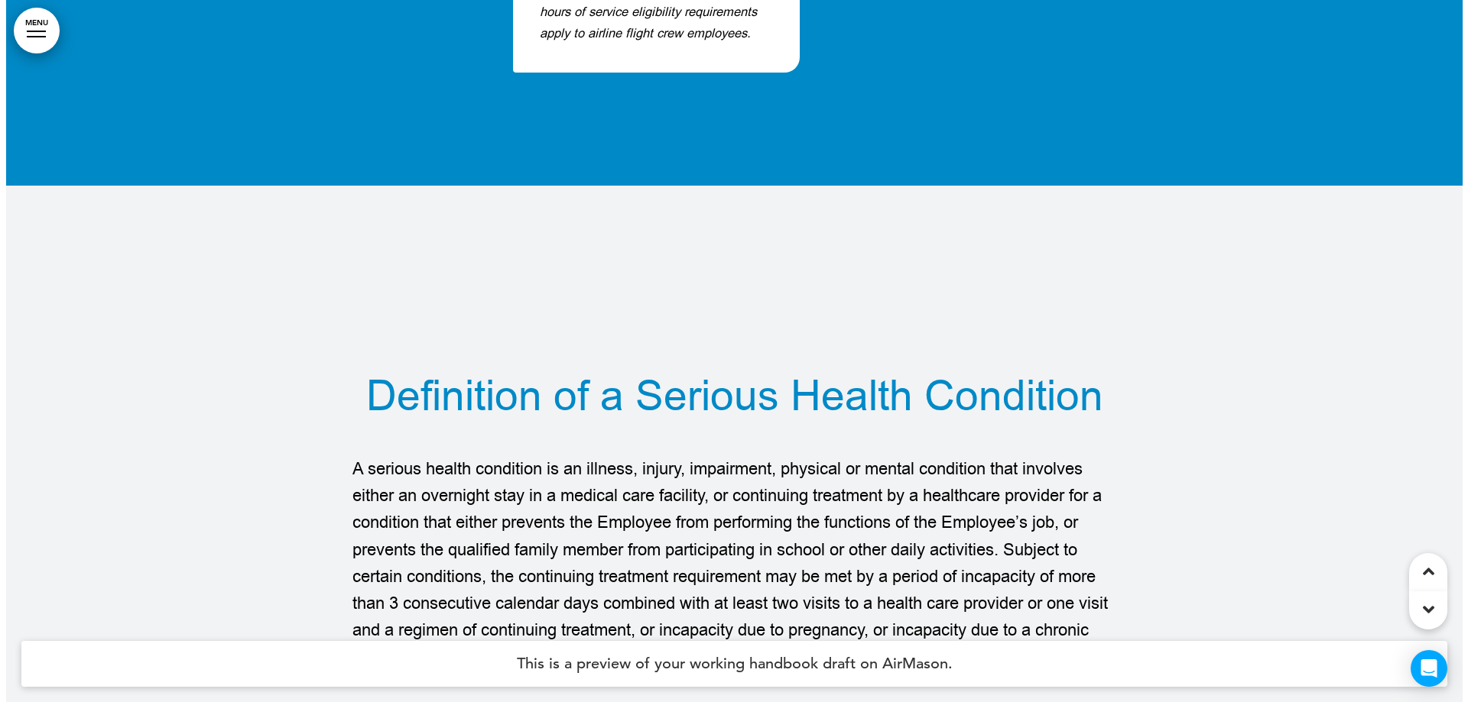
scroll to position [124062, 0]
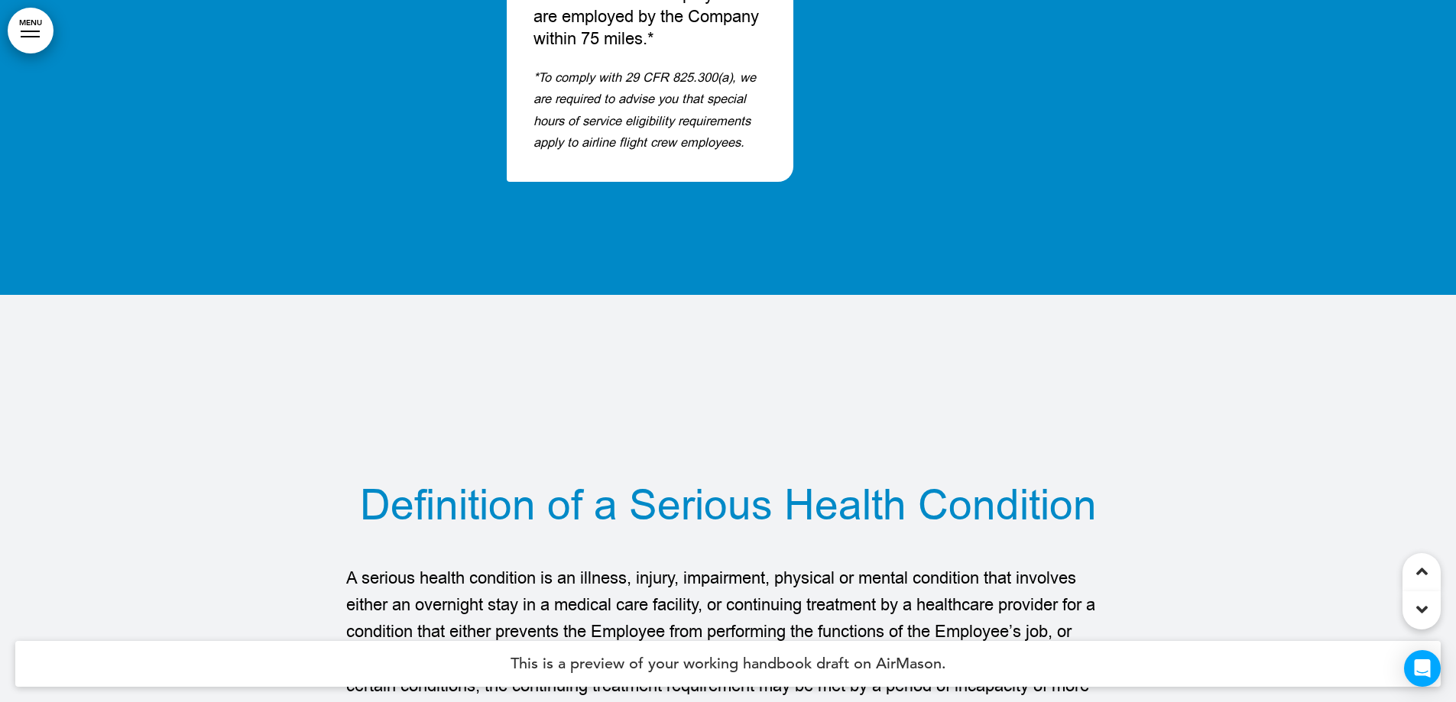
click at [30, 29] on link "MENU" at bounding box center [31, 31] width 46 height 46
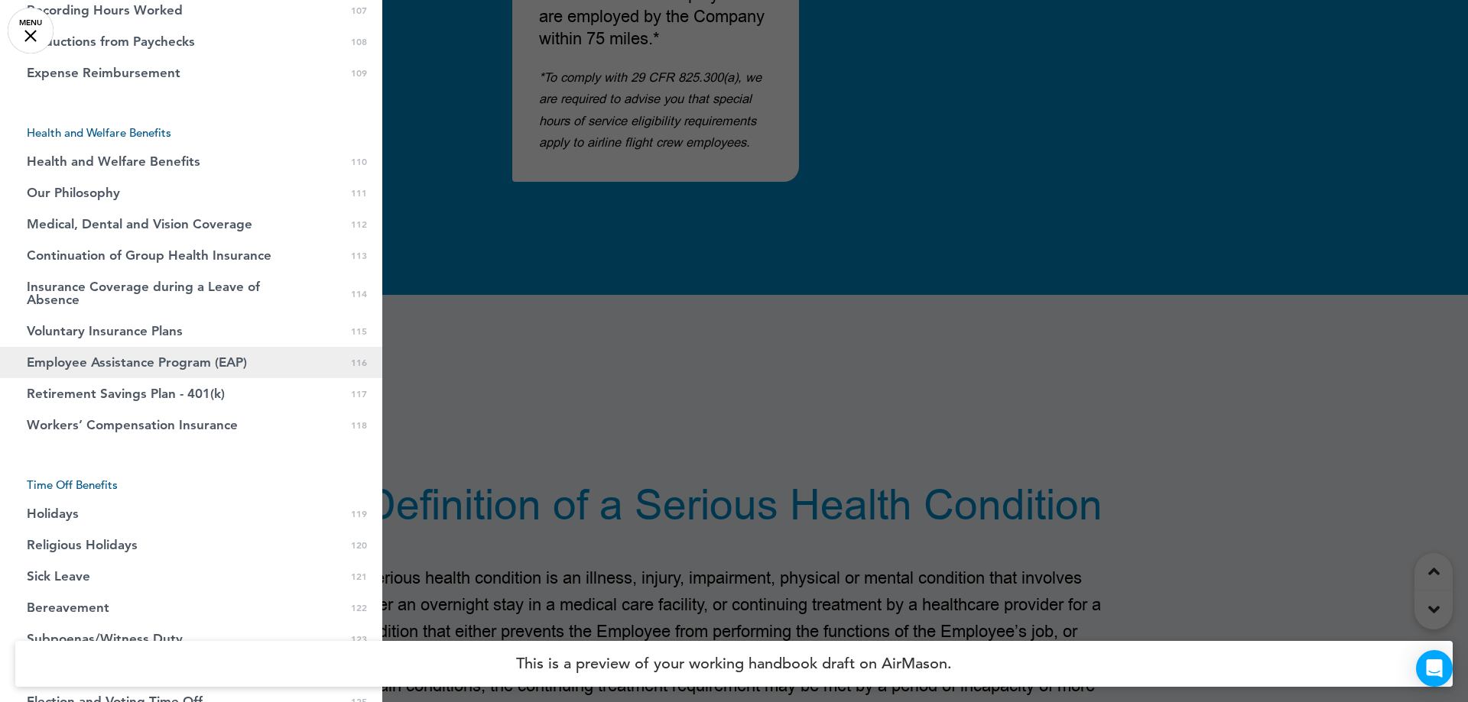
scroll to position [4510, 0]
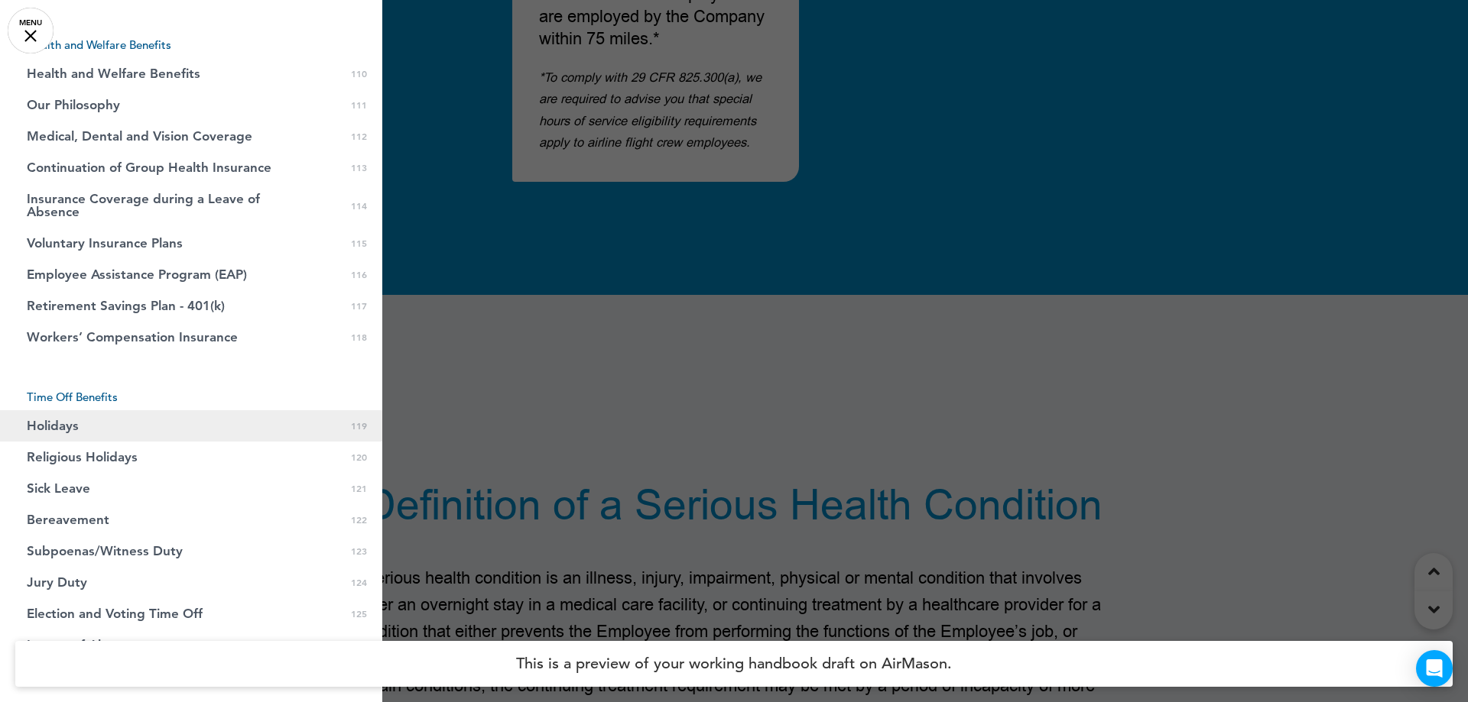
click at [156, 429] on link "Holidays 0 119" at bounding box center [191, 425] width 382 height 31
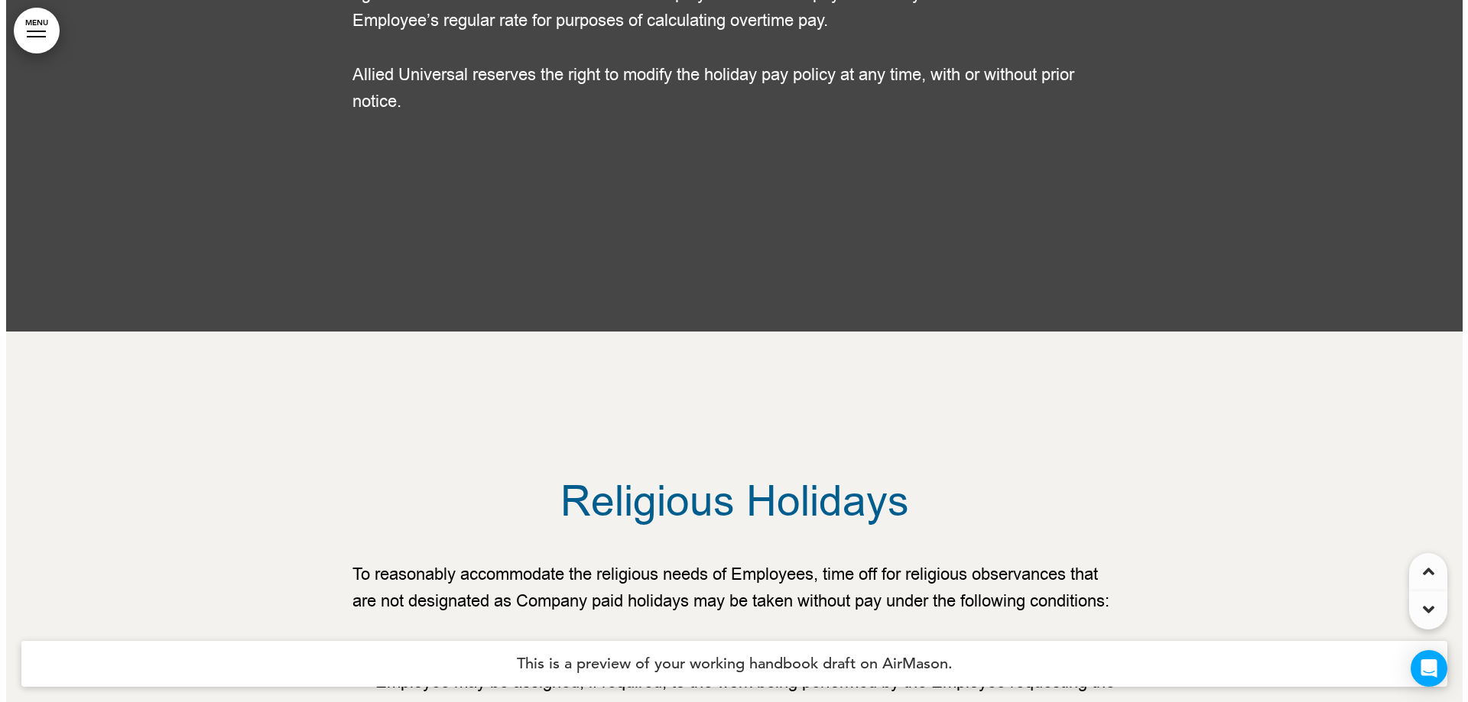
scroll to position [115219, 0]
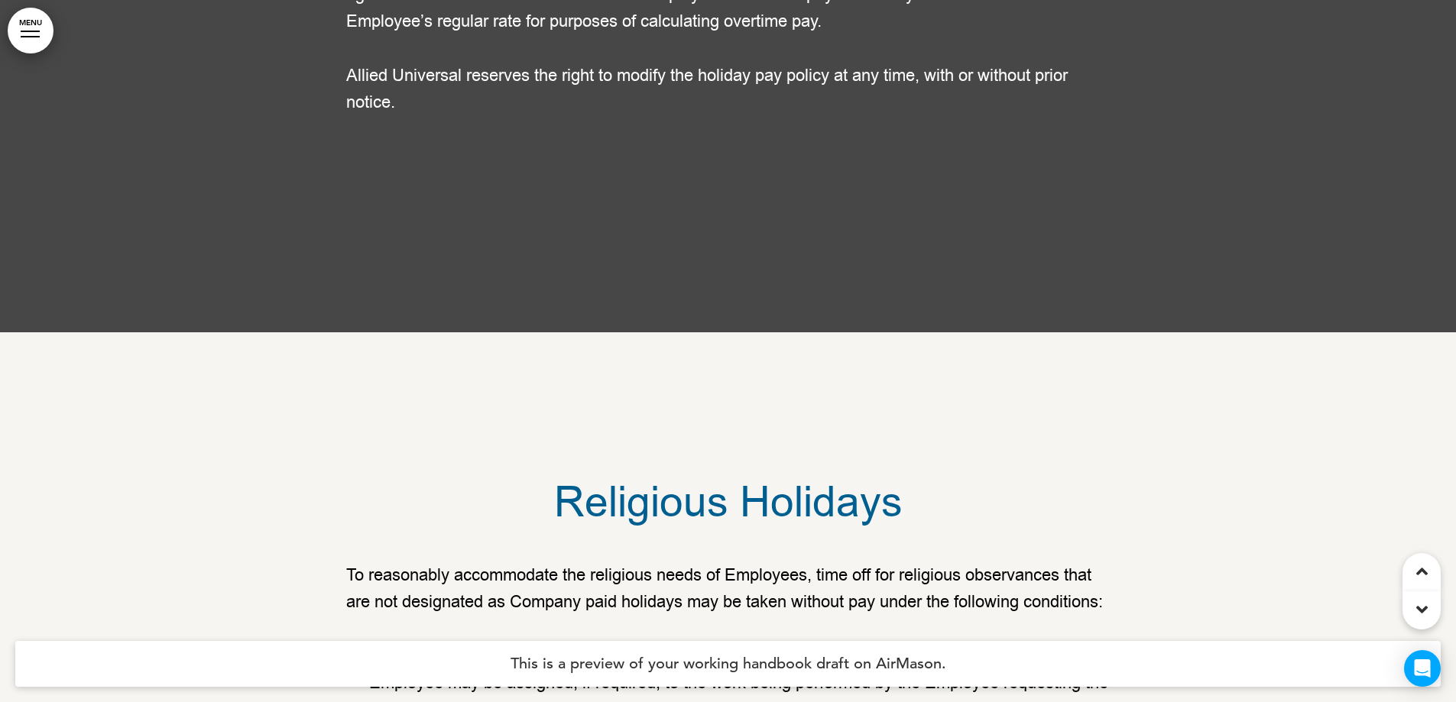
click at [19, 34] on link "MENU" at bounding box center [31, 31] width 46 height 46
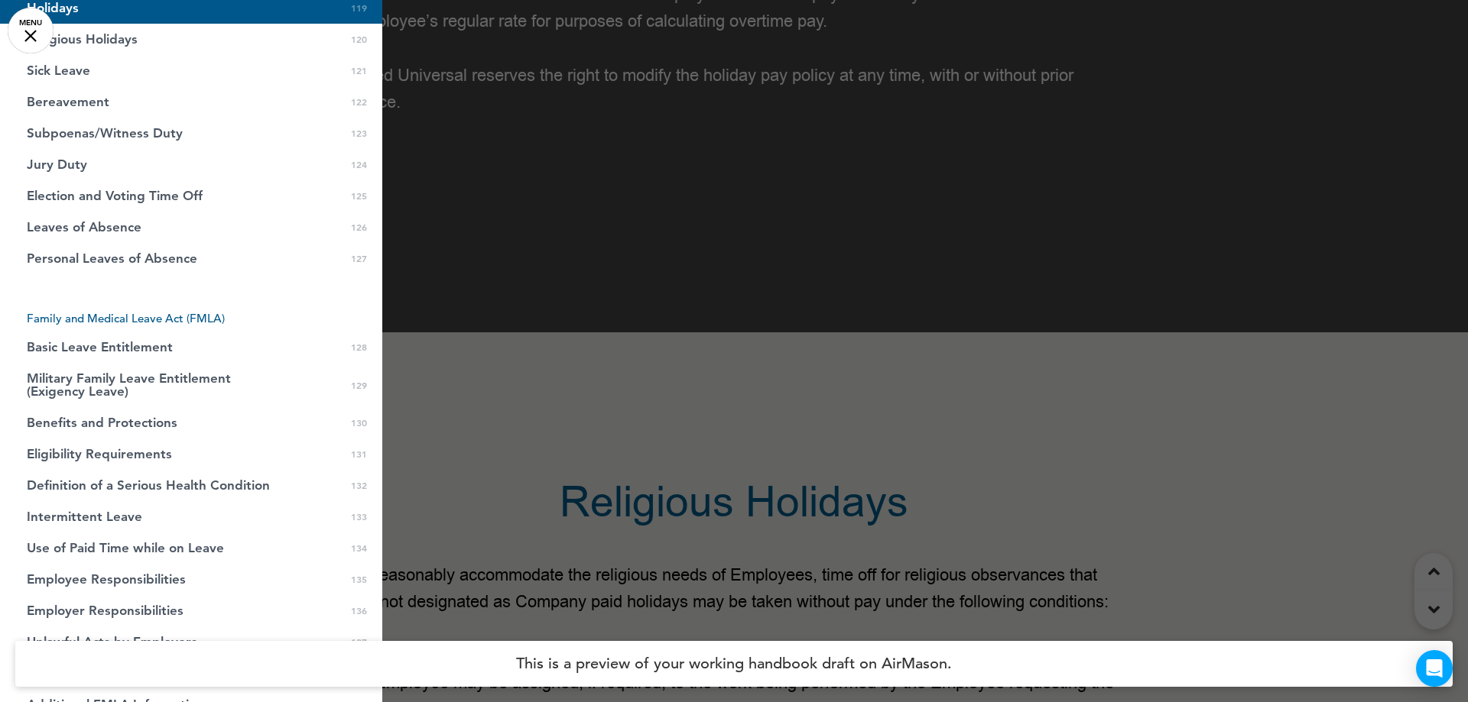
scroll to position [4775, 0]
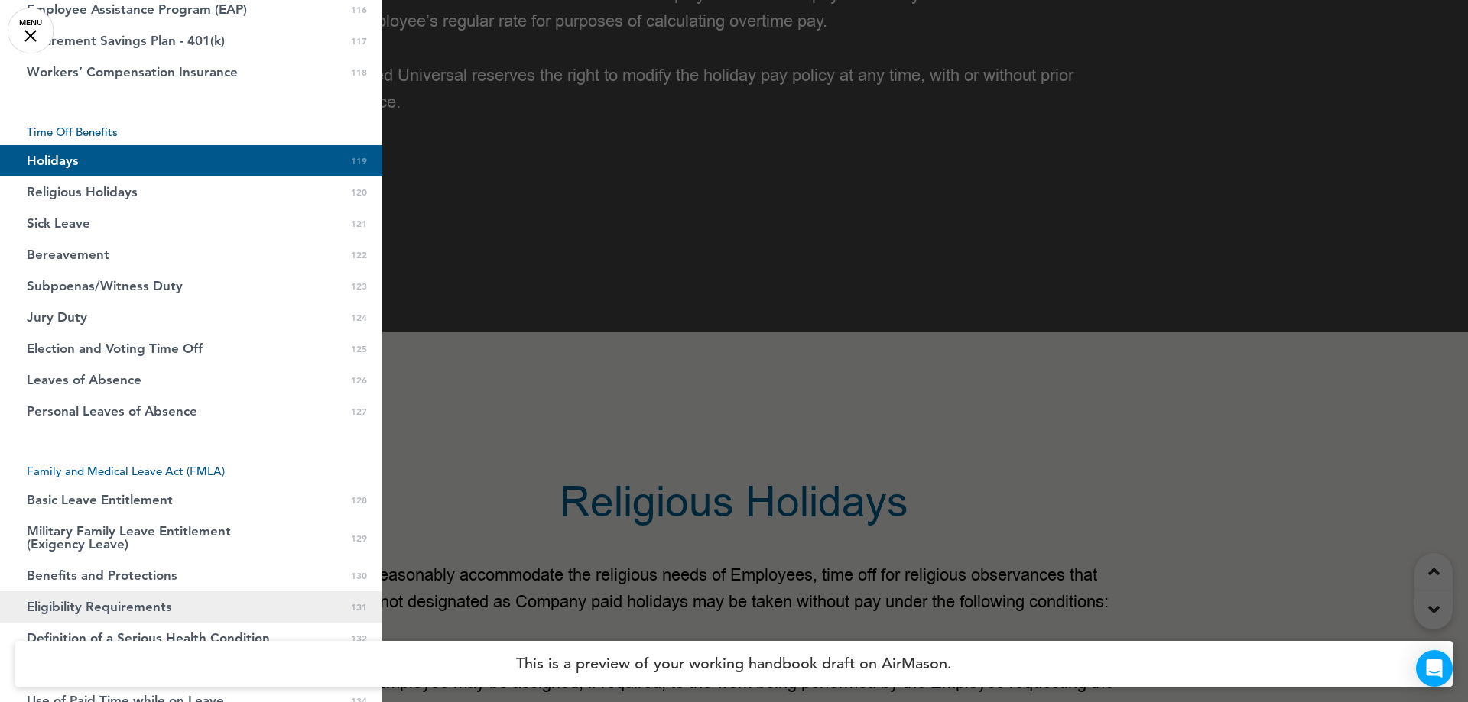
click at [148, 606] on link "Eligibility Requirements 0 131" at bounding box center [191, 607] width 382 height 31
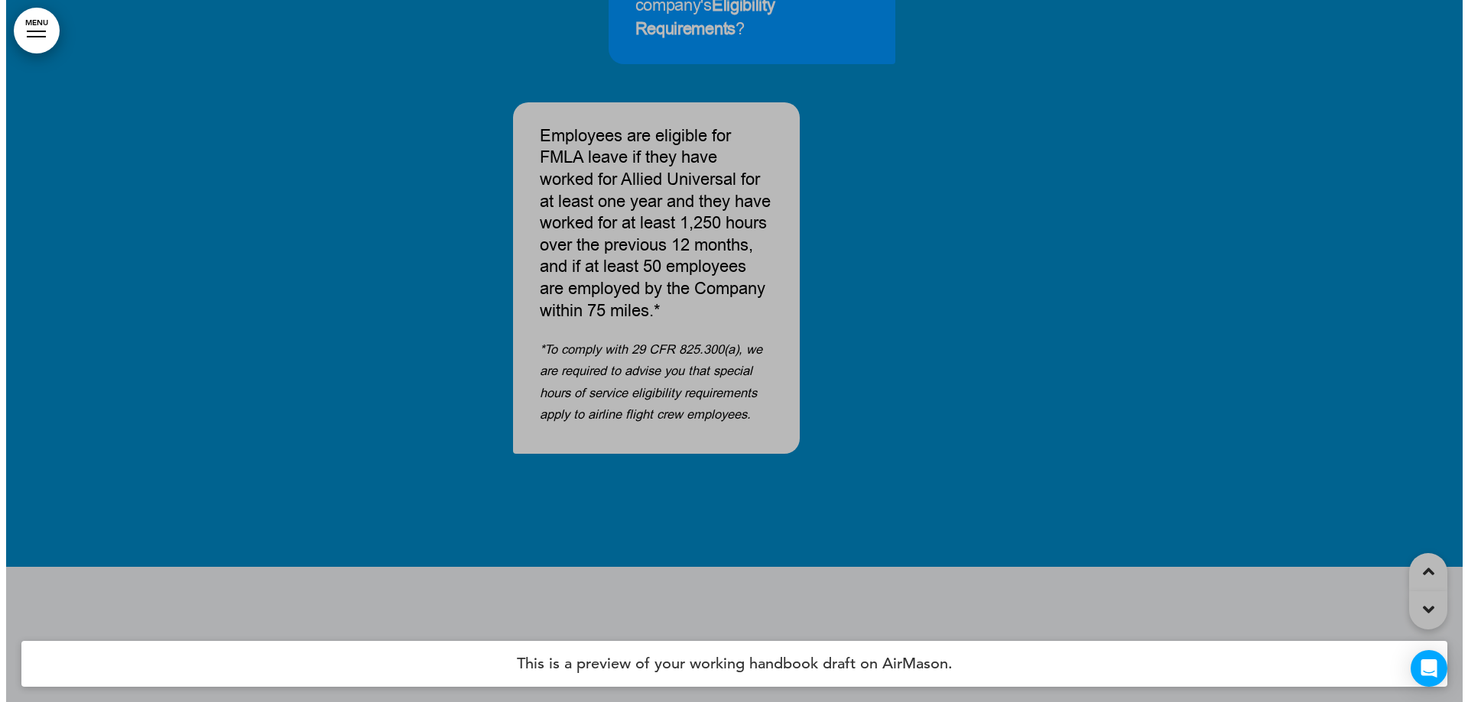
scroll to position [124021, 0]
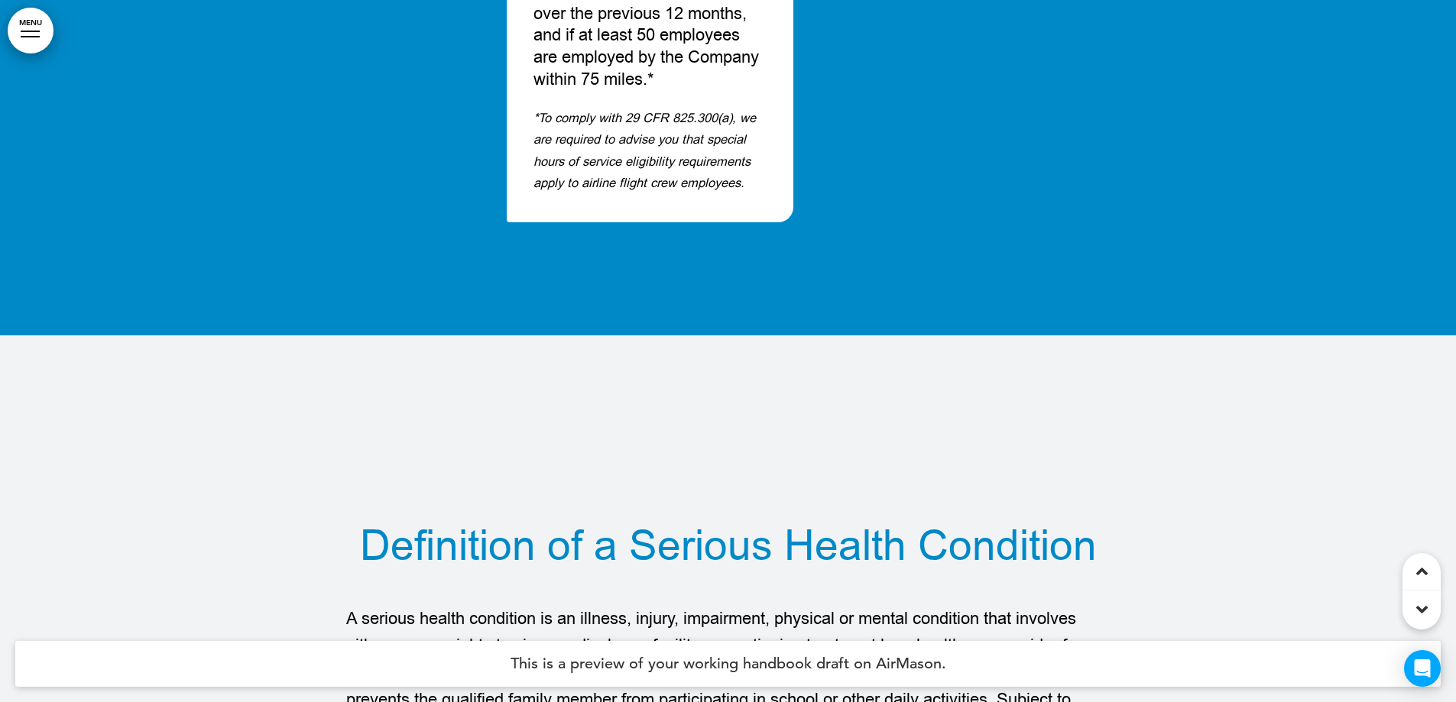
click at [19, 31] on link "MENU" at bounding box center [31, 31] width 46 height 46
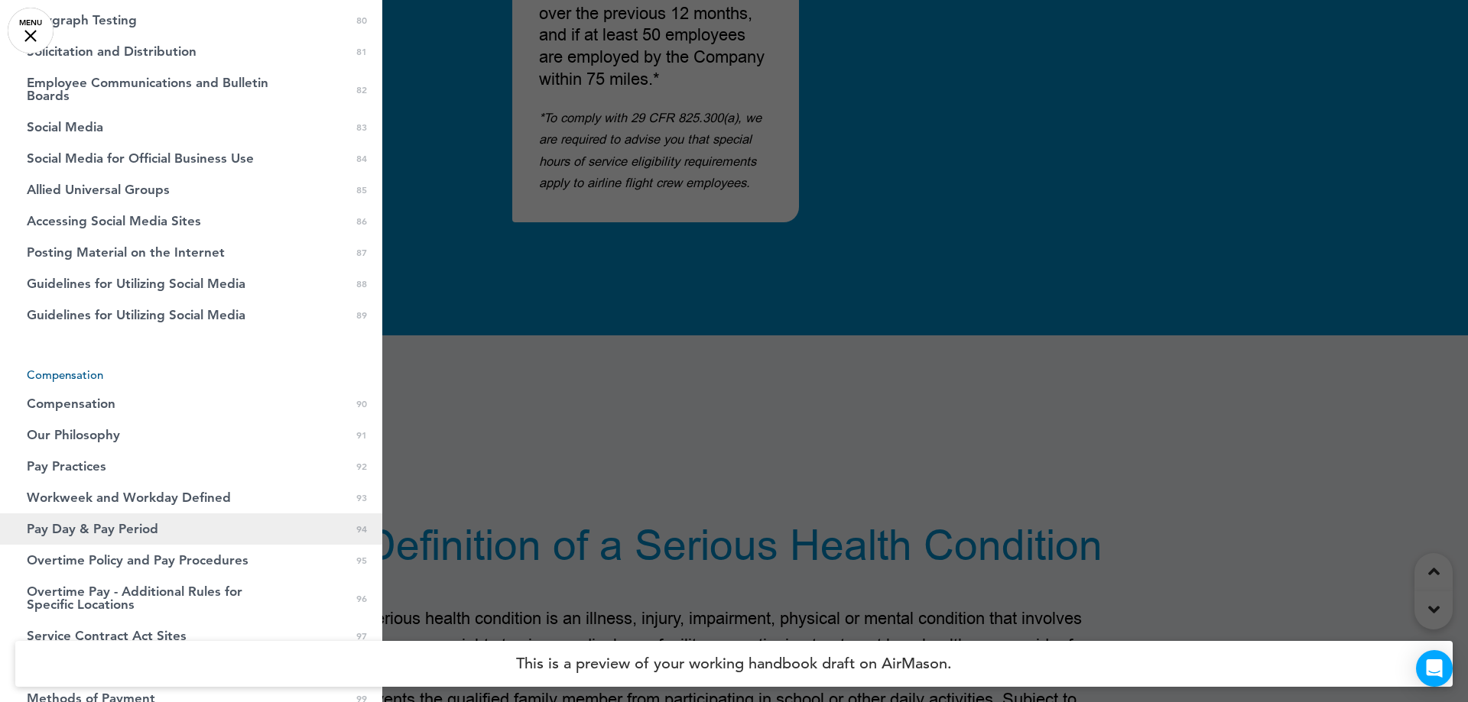
scroll to position [3476, 0]
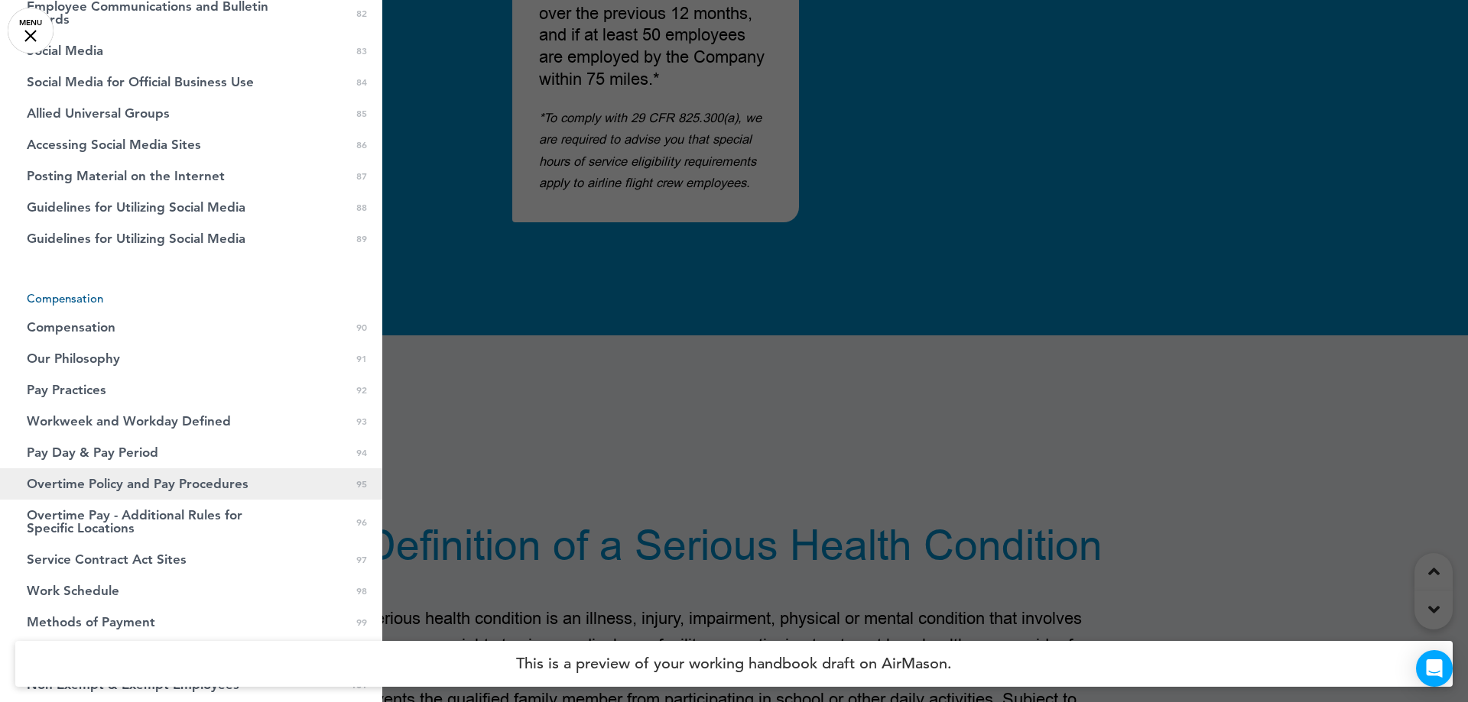
click at [122, 491] on span "Overtime Policy and Pay Procedures" at bounding box center [138, 484] width 222 height 13
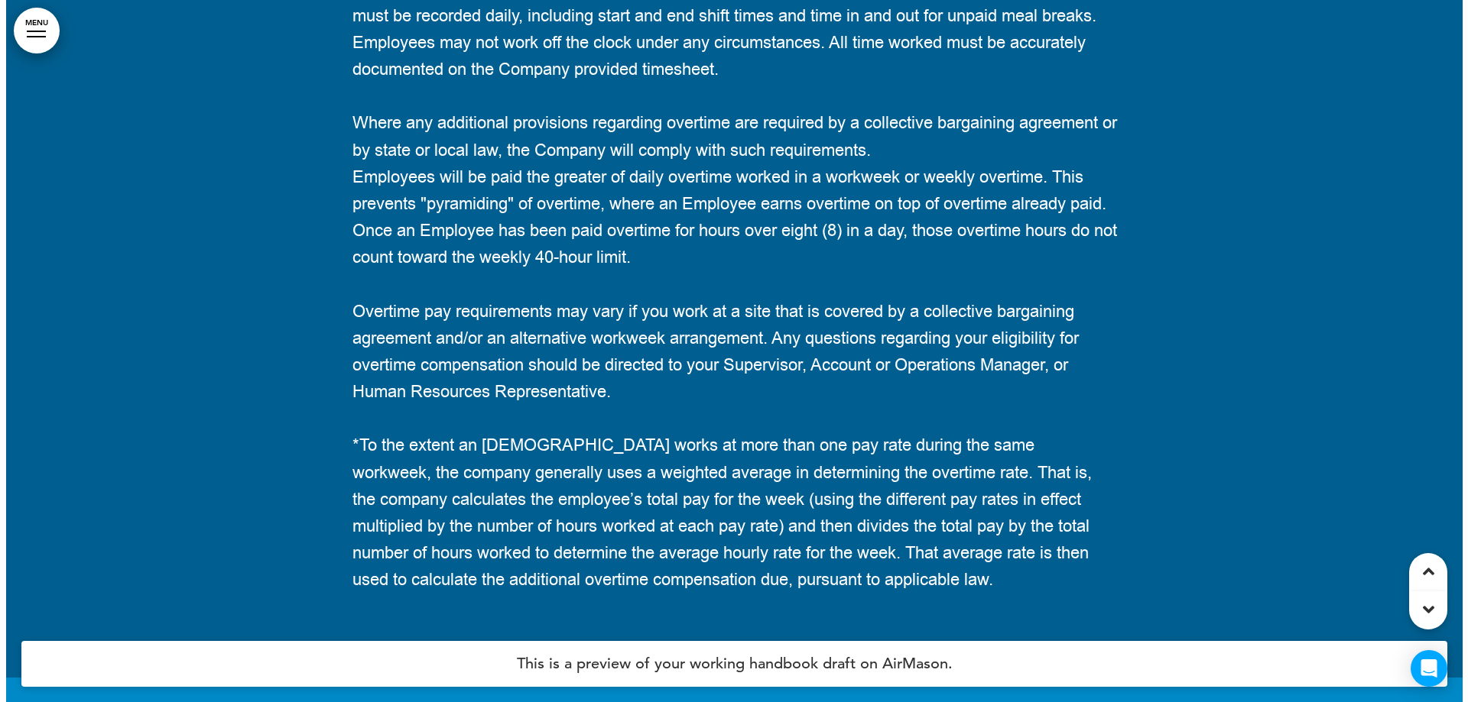
scroll to position [94330, 0]
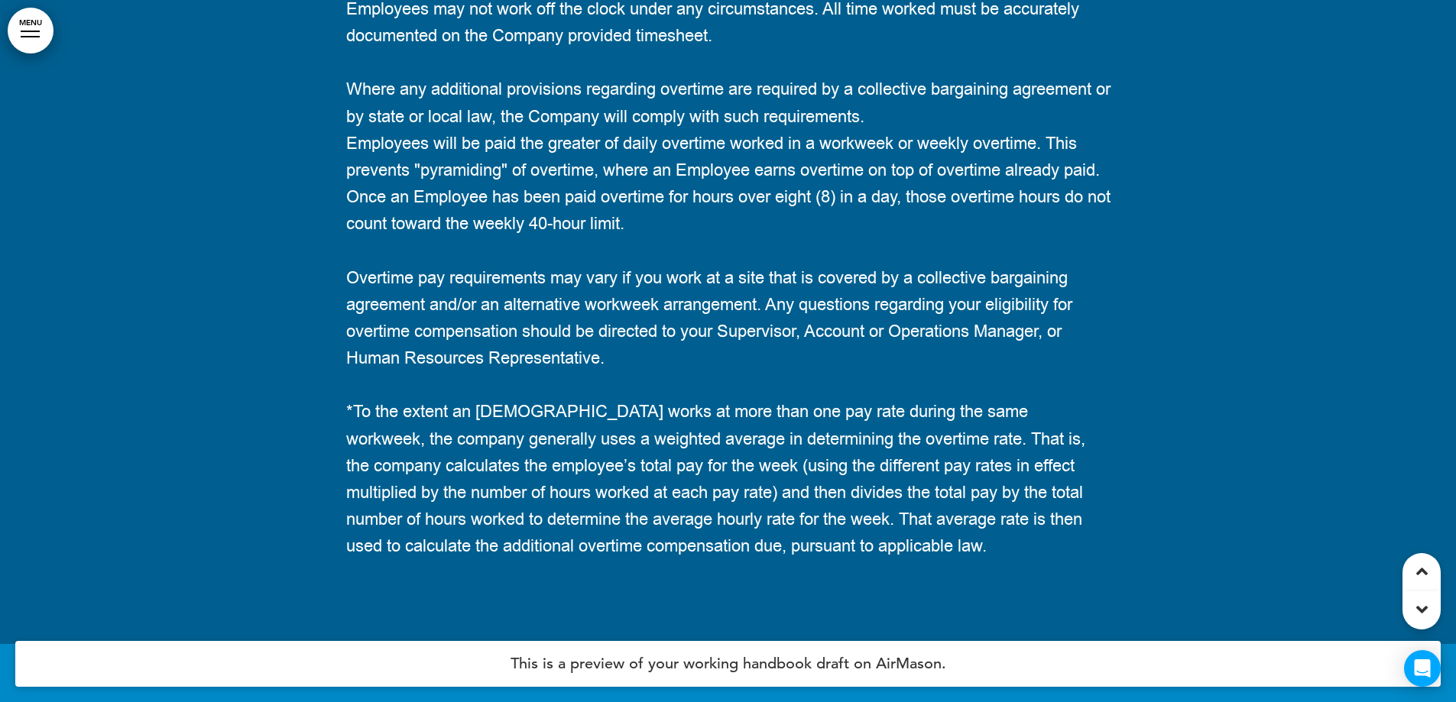
click at [25, 31] on div at bounding box center [30, 32] width 19 height 2
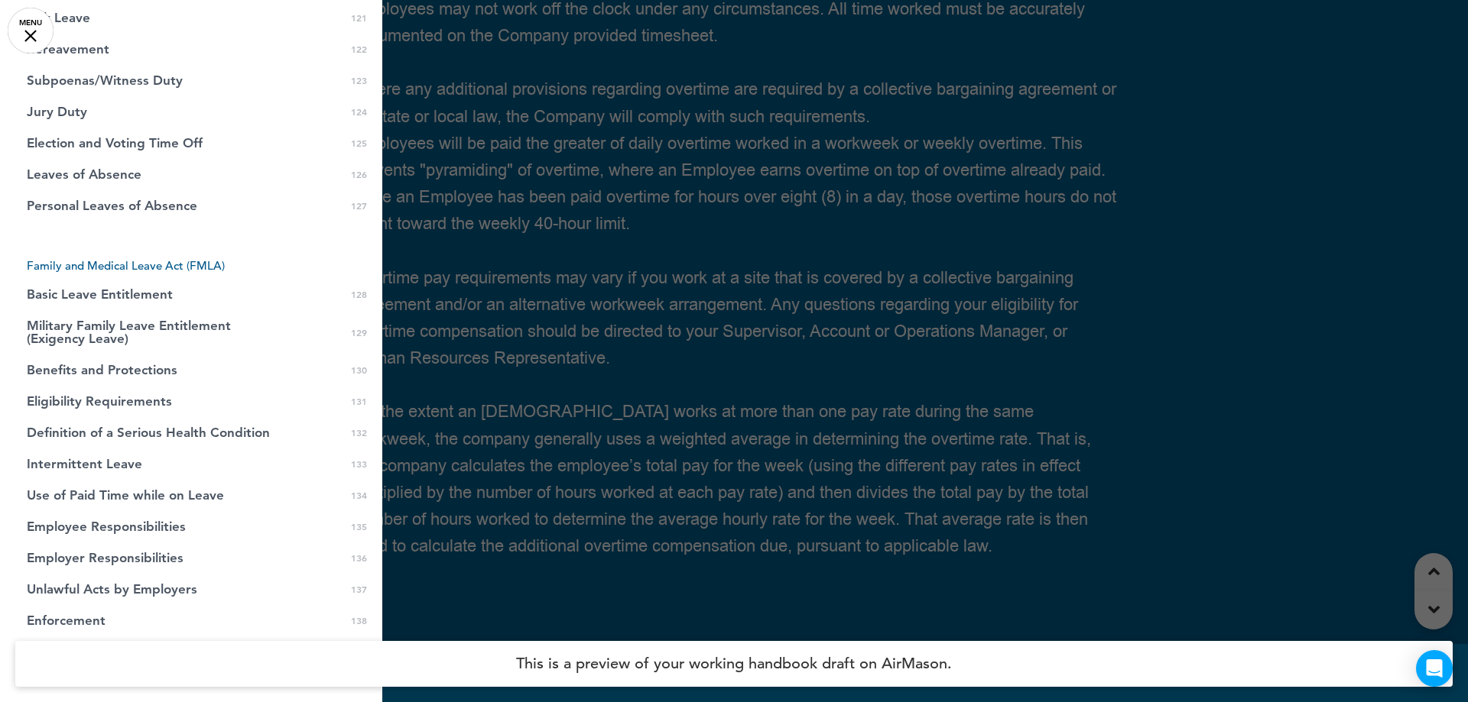
scroll to position [5004, 0]
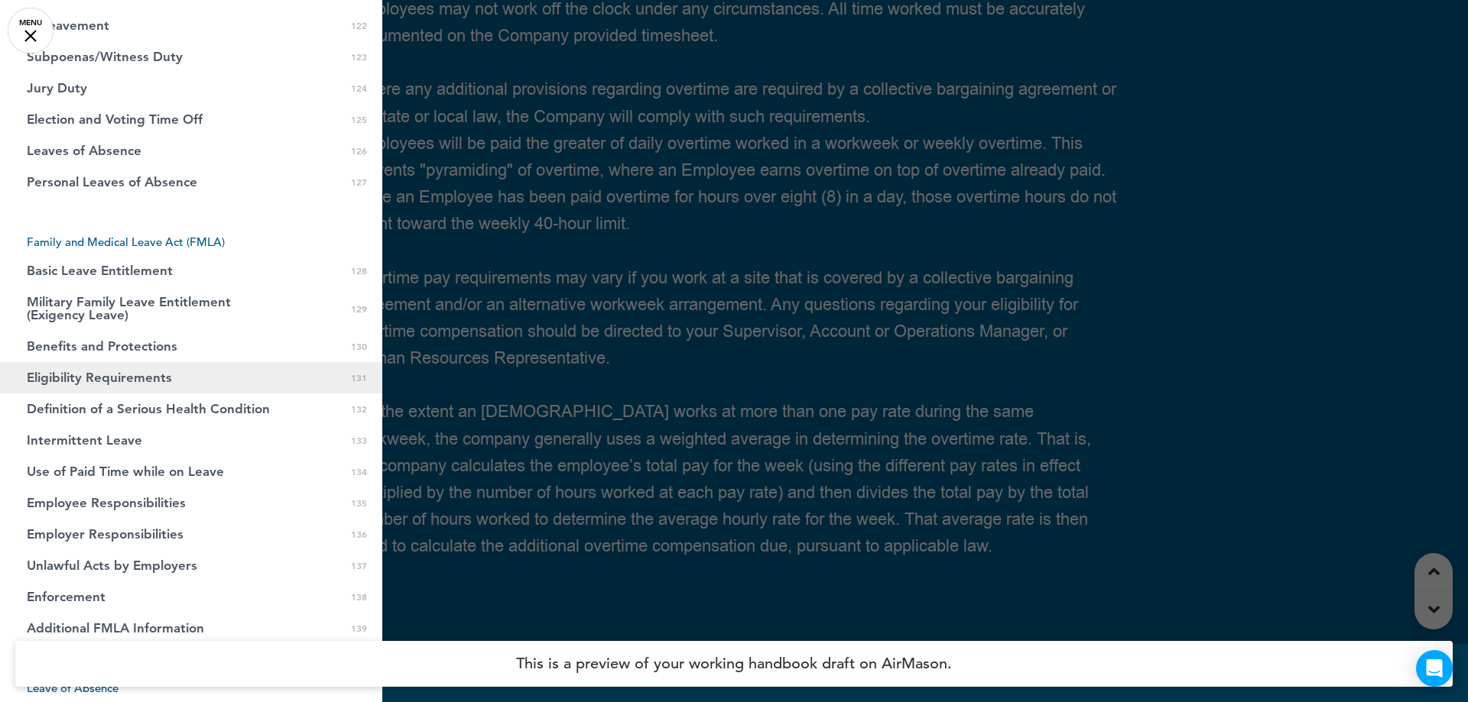
click at [134, 384] on span "Eligibility Requirements" at bounding box center [99, 377] width 145 height 13
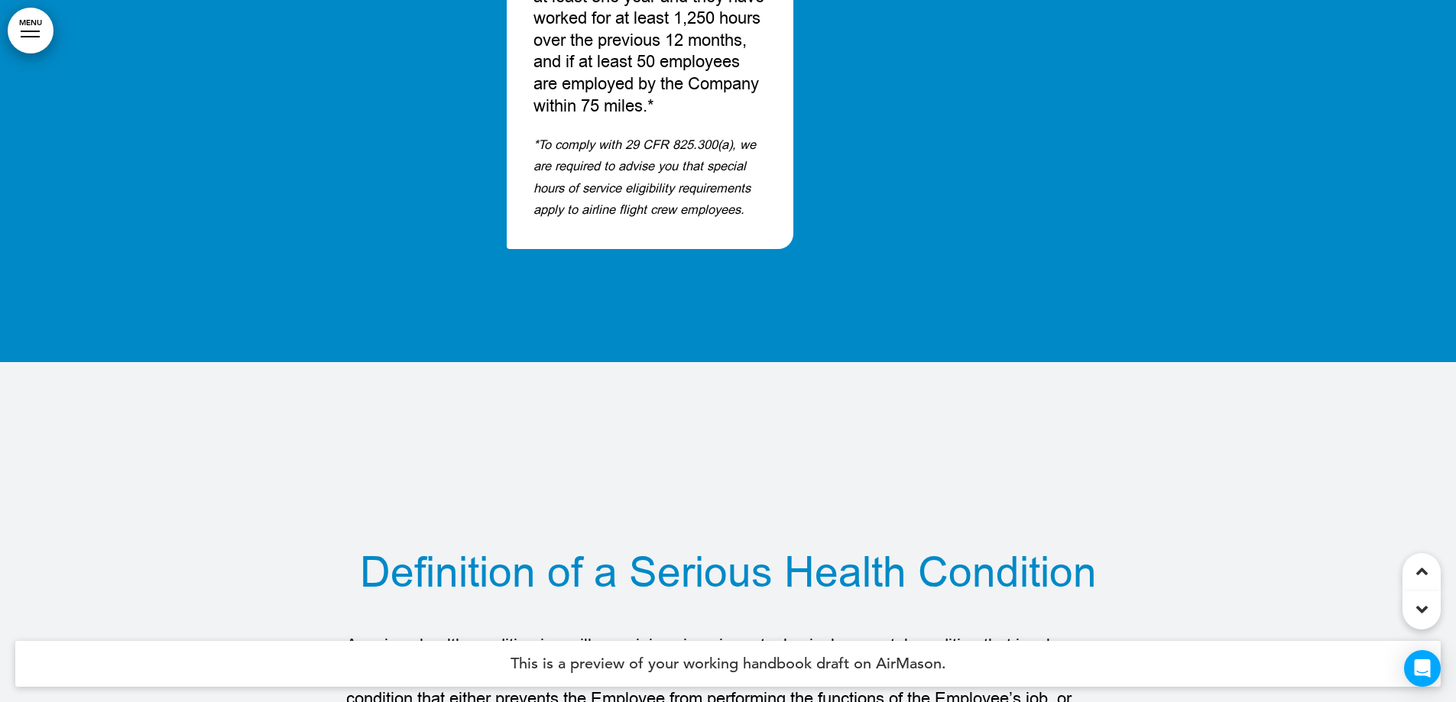
scroll to position [124098, 0]
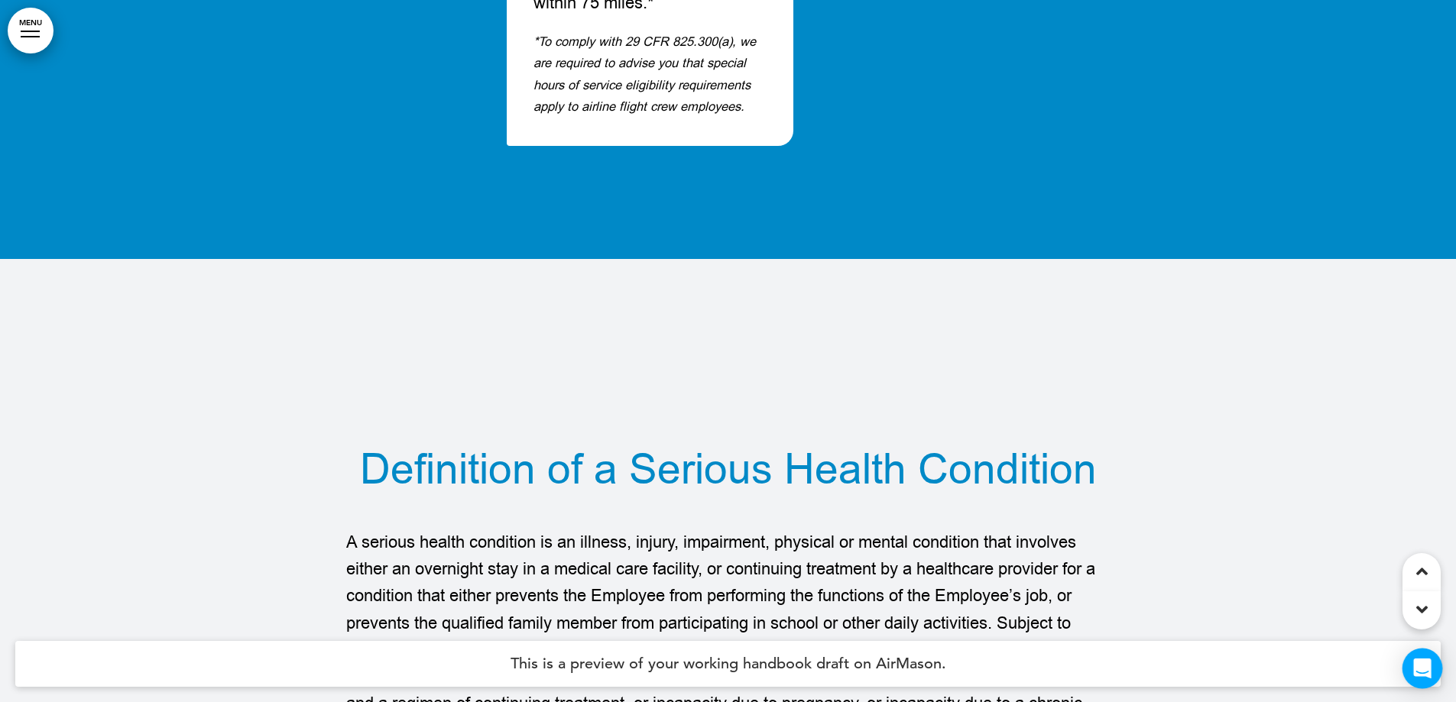
click at [1426, 659] on div "Open Intercom Messenger" at bounding box center [1423, 669] width 41 height 41
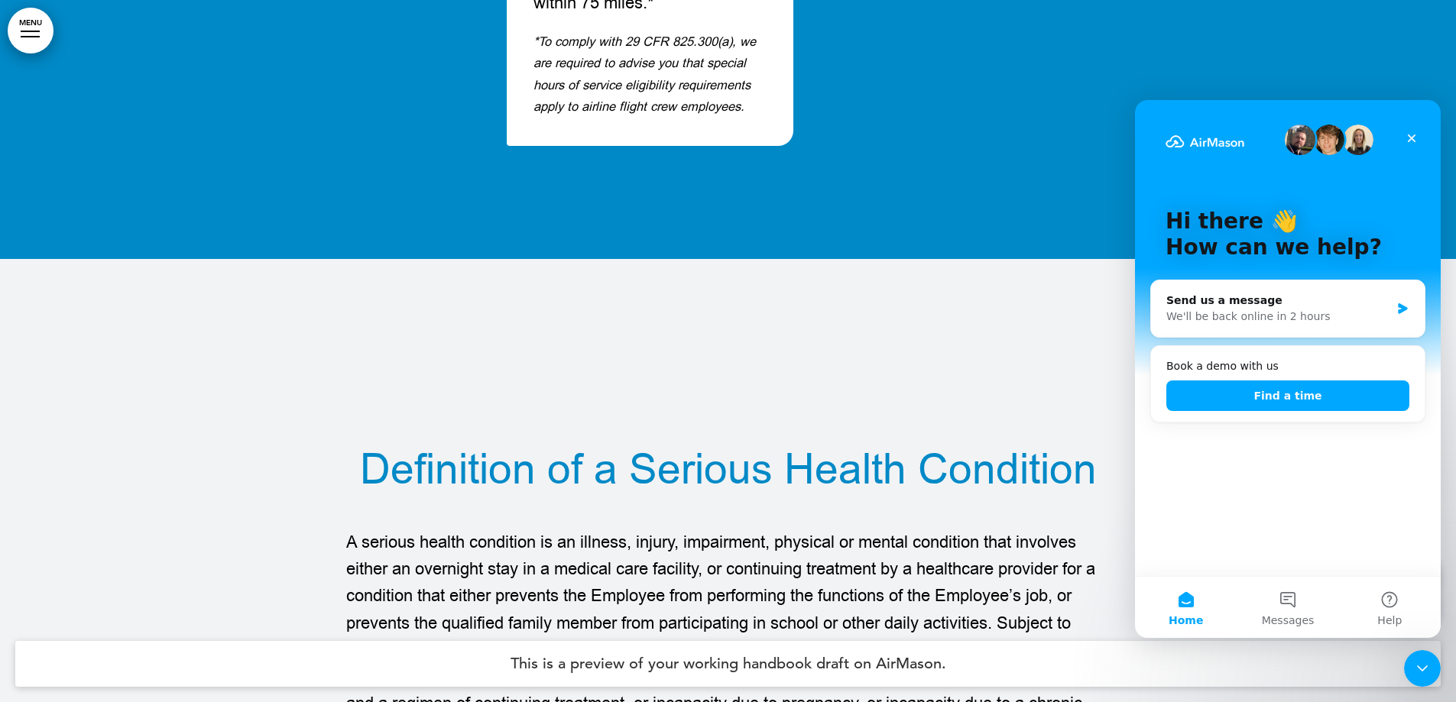
scroll to position [0, 0]
click at [1303, 615] on span "Messages" at bounding box center [1288, 620] width 53 height 11
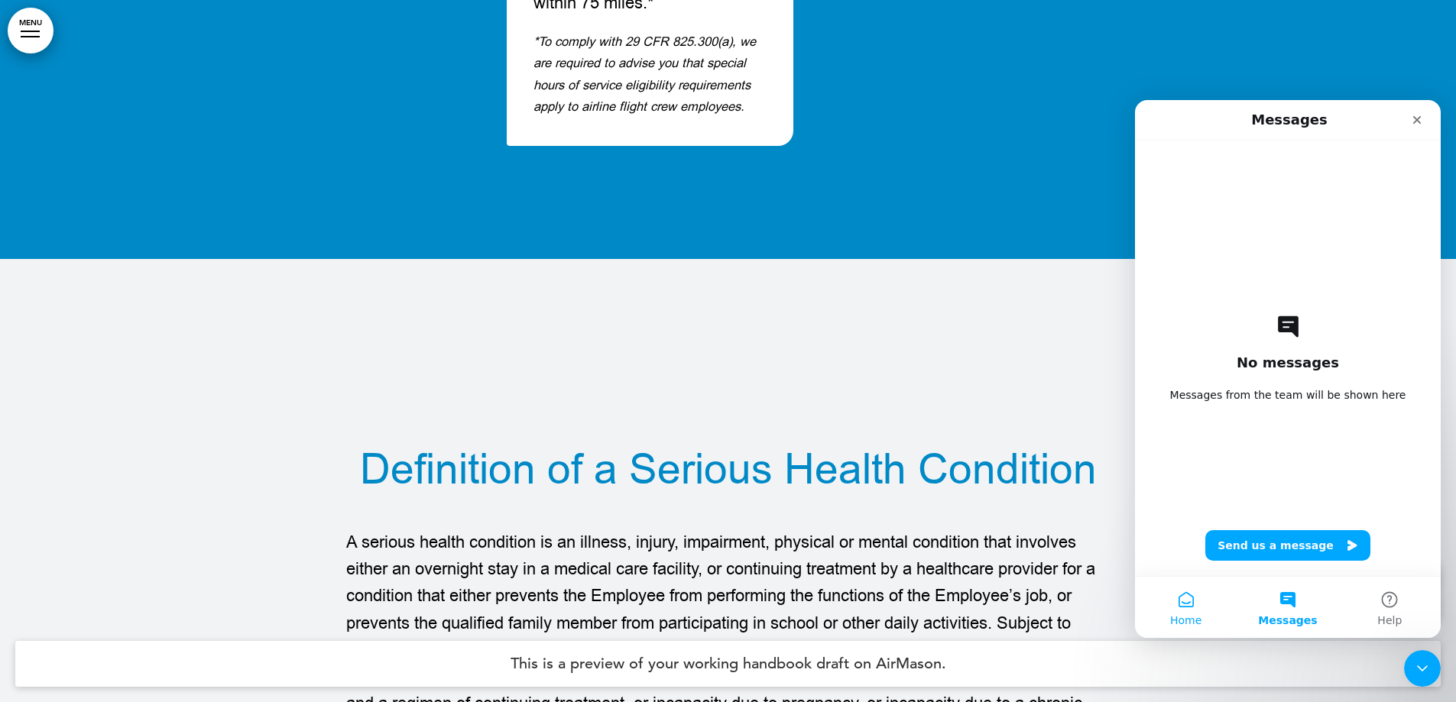
click at [1187, 599] on button "Home" at bounding box center [1186, 607] width 102 height 61
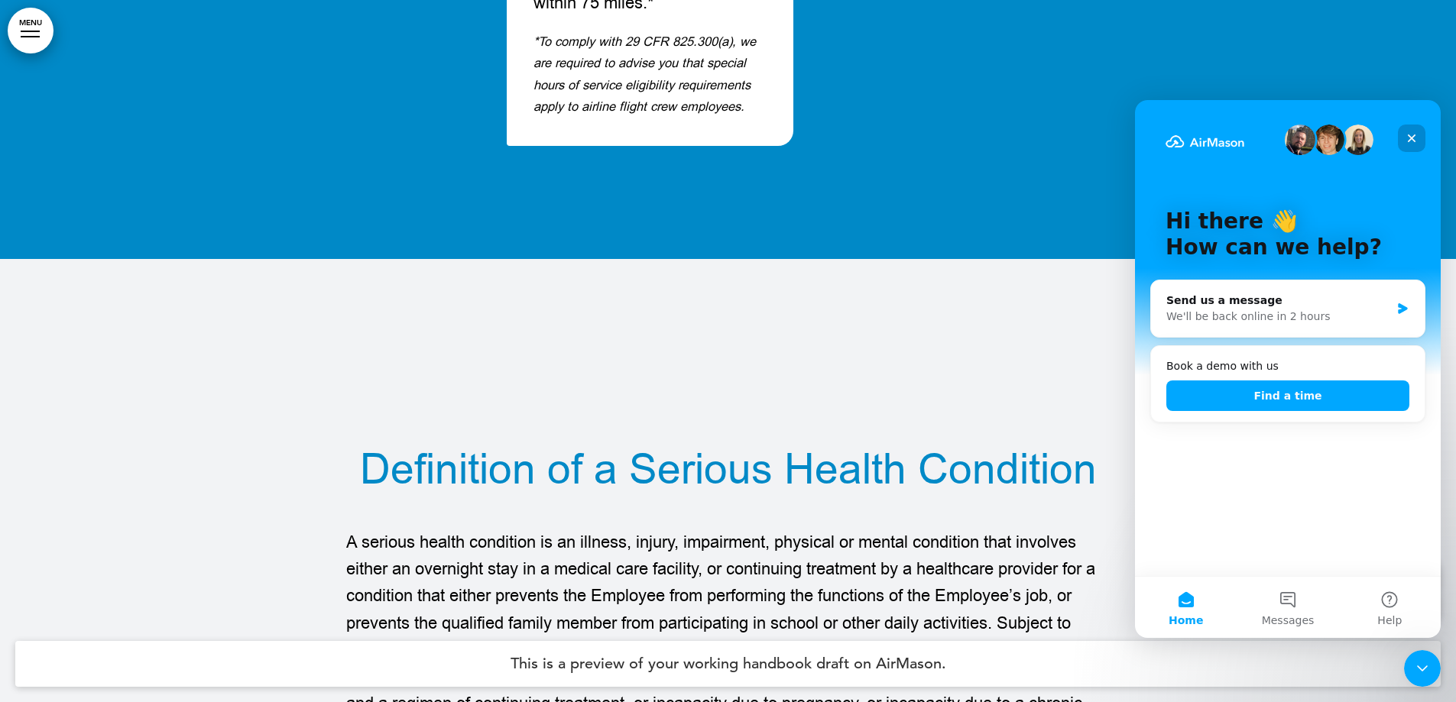
click at [1407, 137] on icon "Close" at bounding box center [1412, 138] width 12 height 12
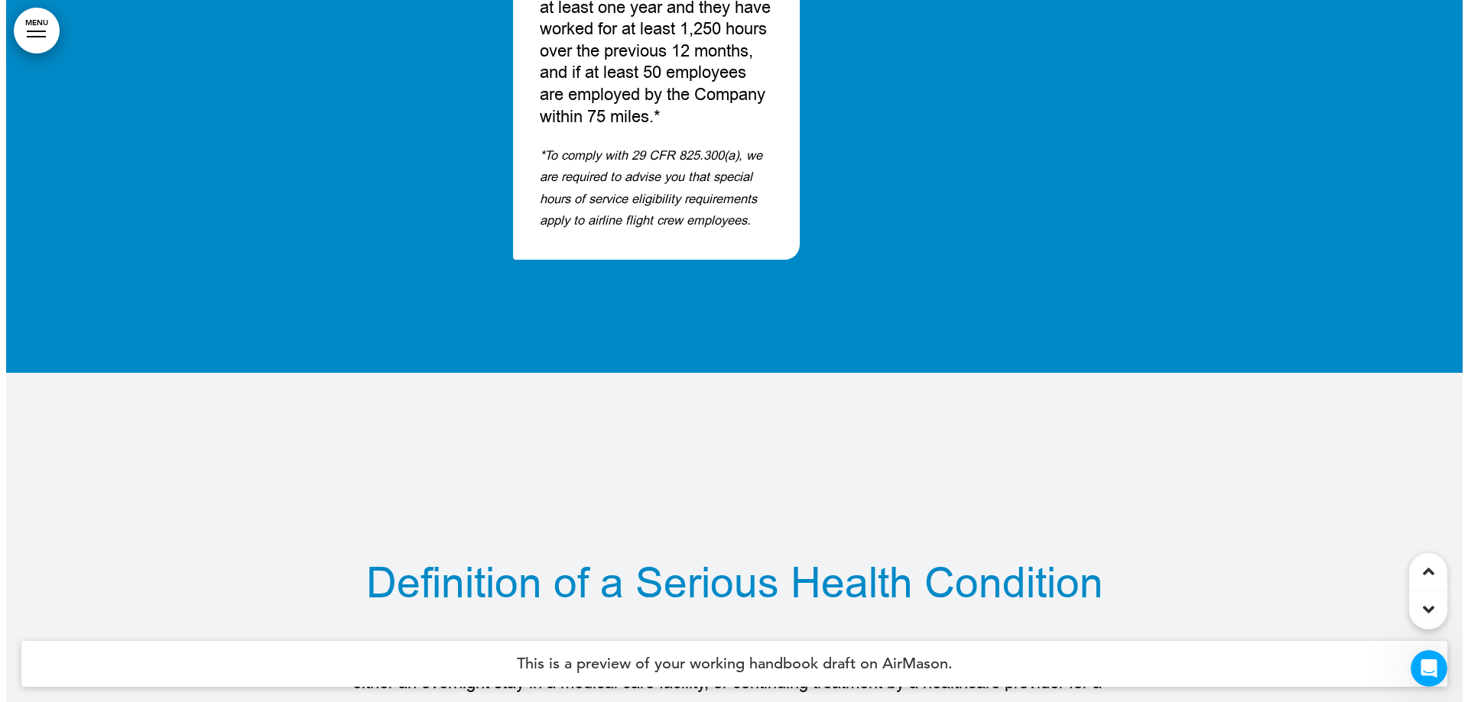
scroll to position [124021, 0]
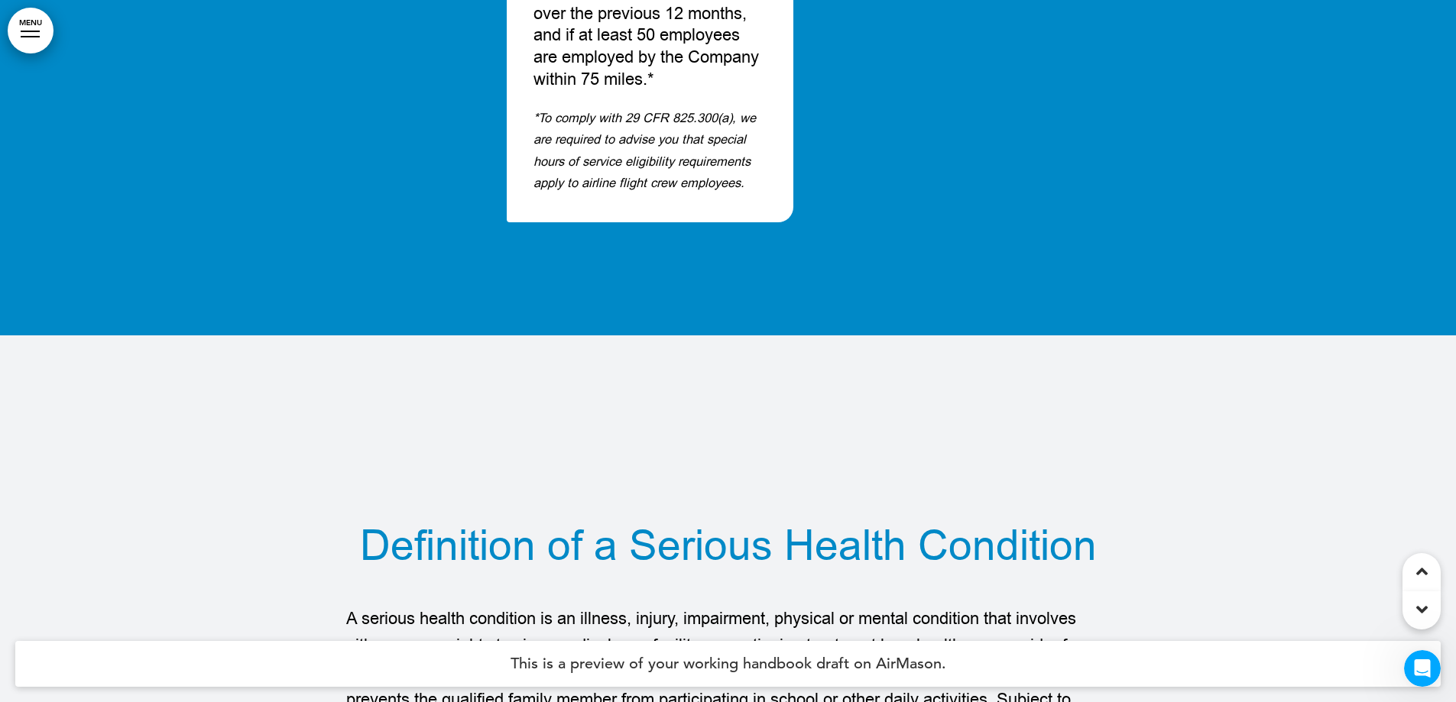
click at [15, 29] on link "MENU" at bounding box center [31, 31] width 46 height 46
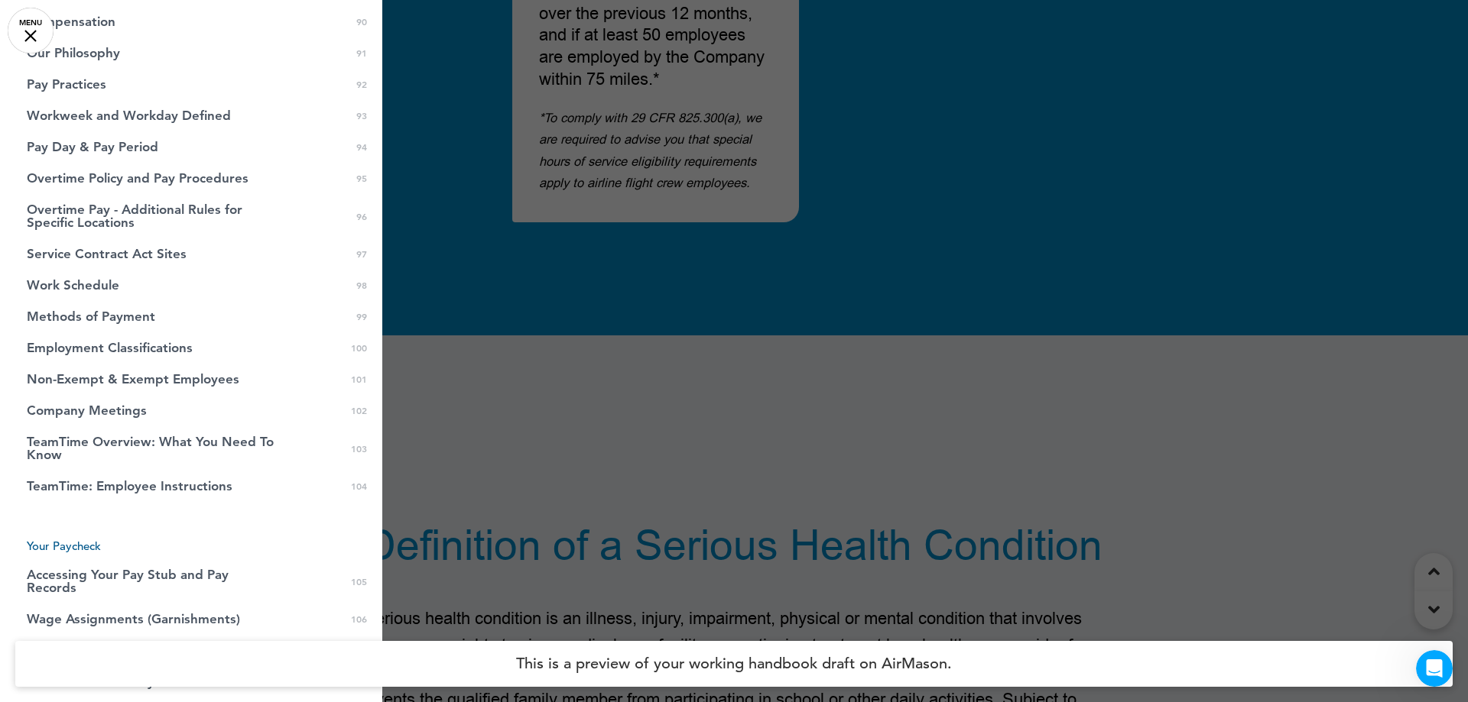
scroll to position [3705, 0]
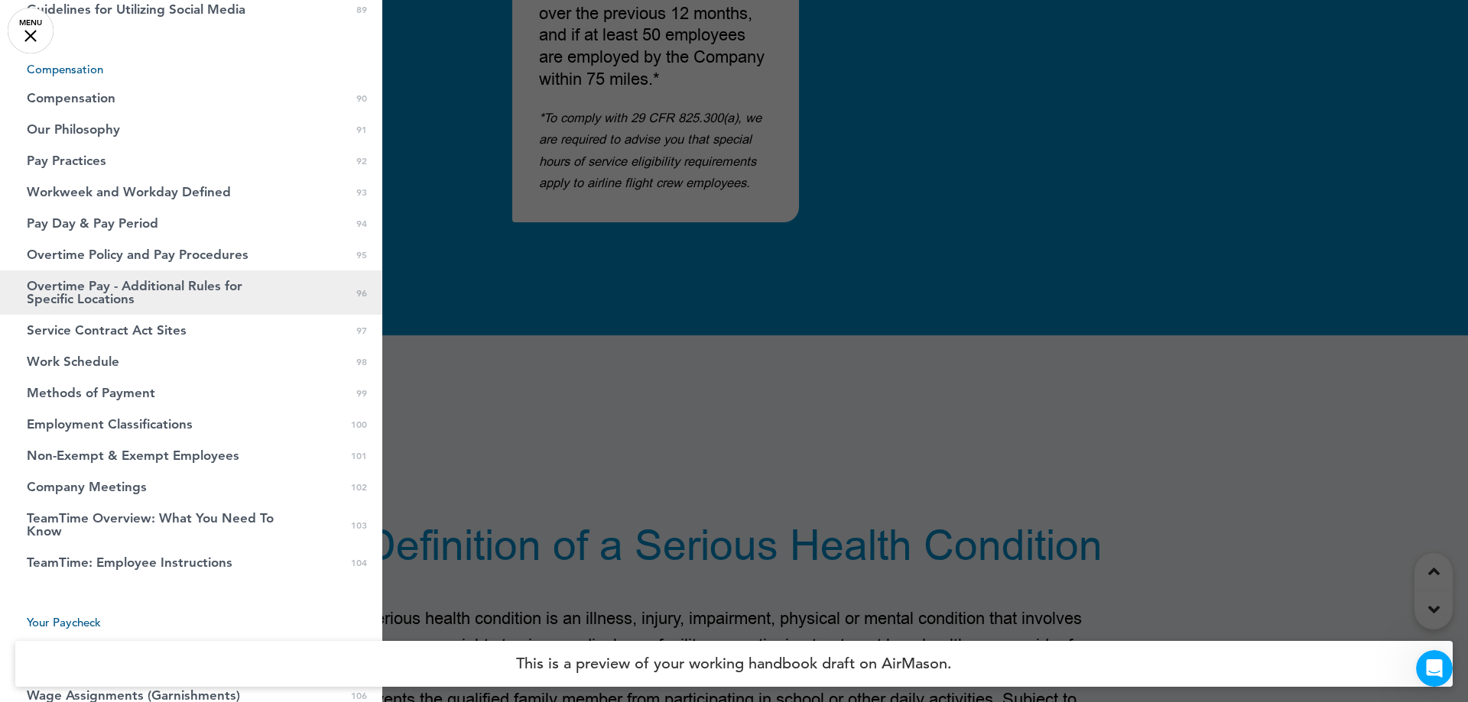
click at [164, 303] on span "Overtime Pay - Additional Rules for Specific Locations" at bounding box center [153, 293] width 252 height 26
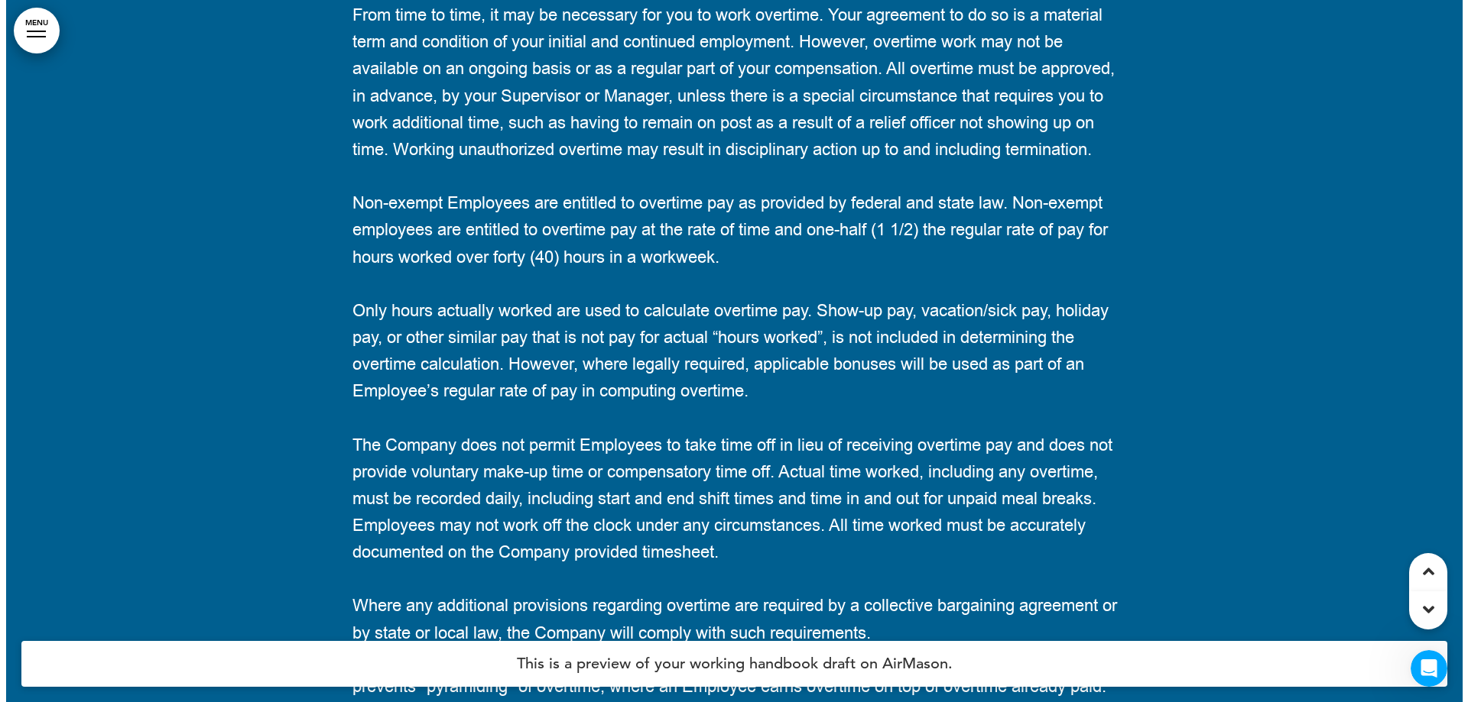
scroll to position [93666, 0]
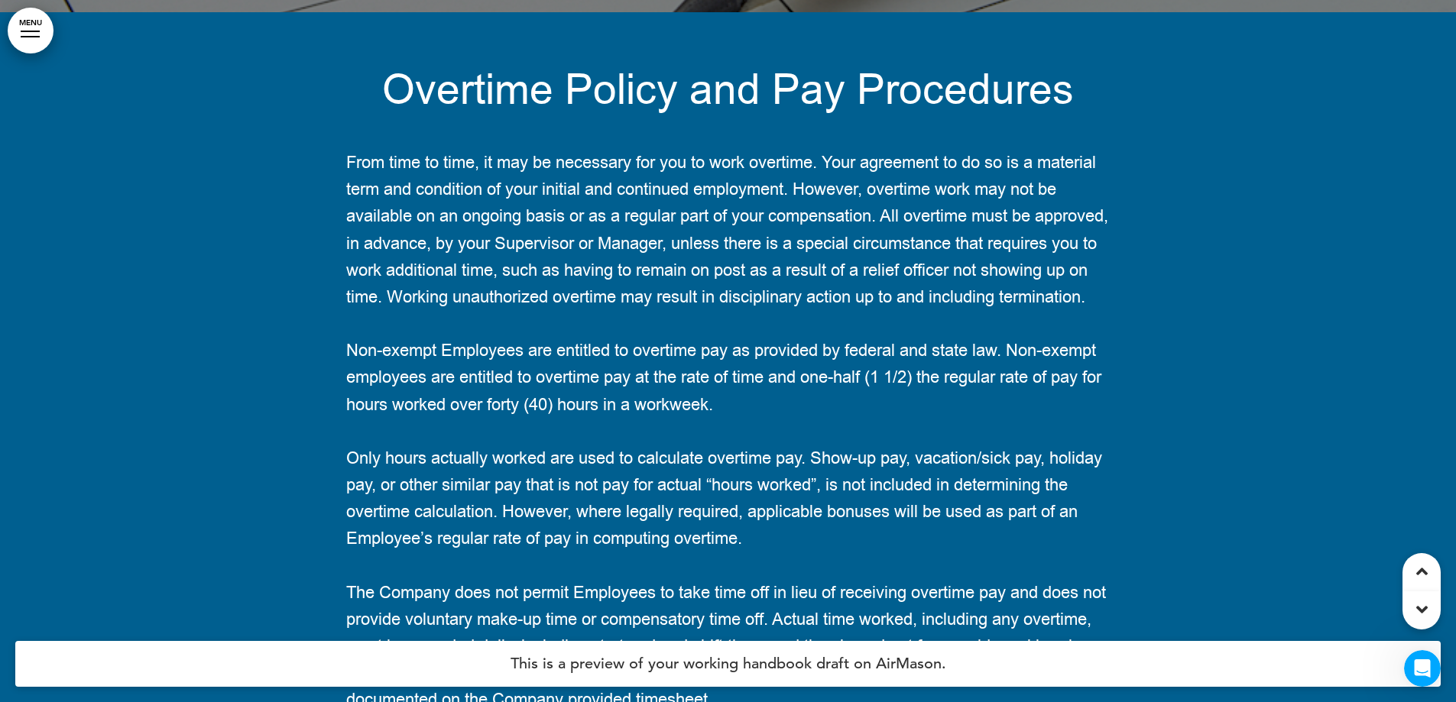
click at [28, 41] on link "MENU" at bounding box center [31, 31] width 46 height 46
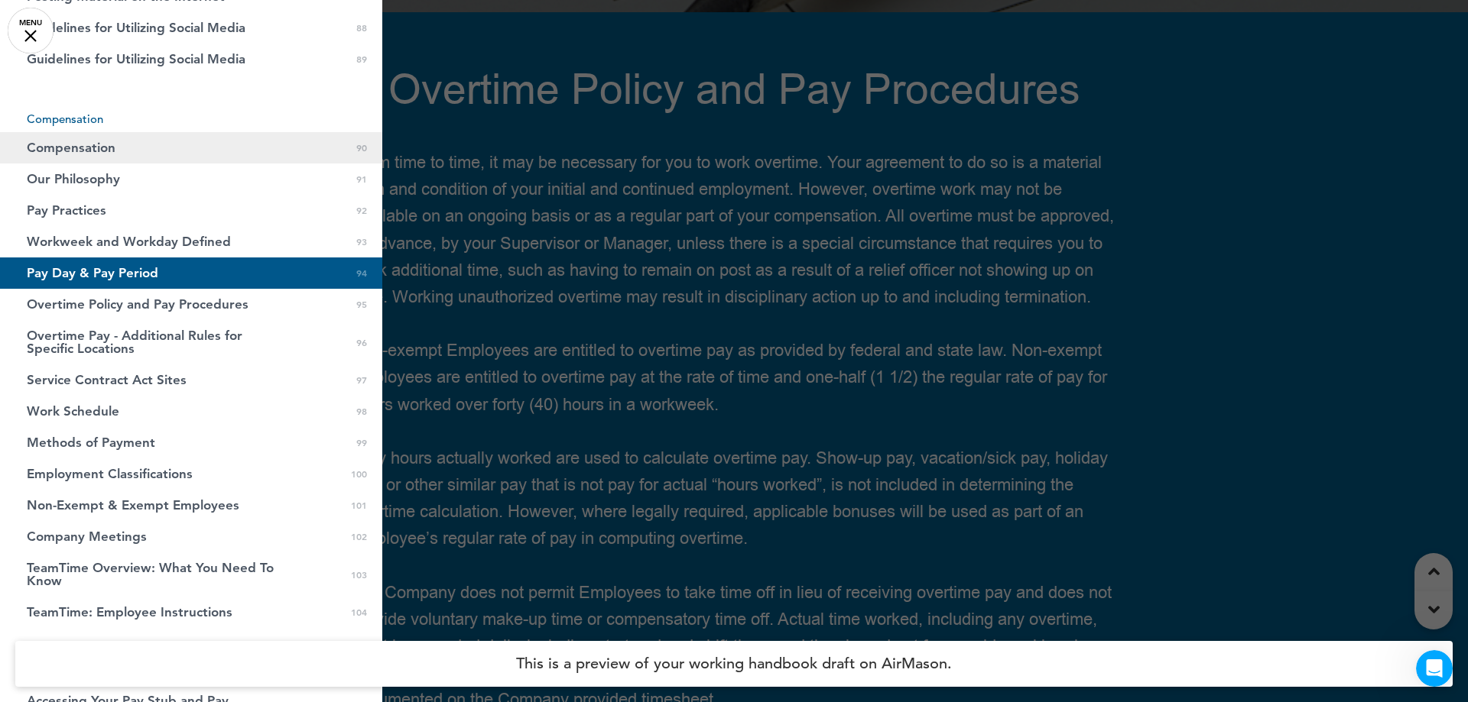
scroll to position [3628, 0]
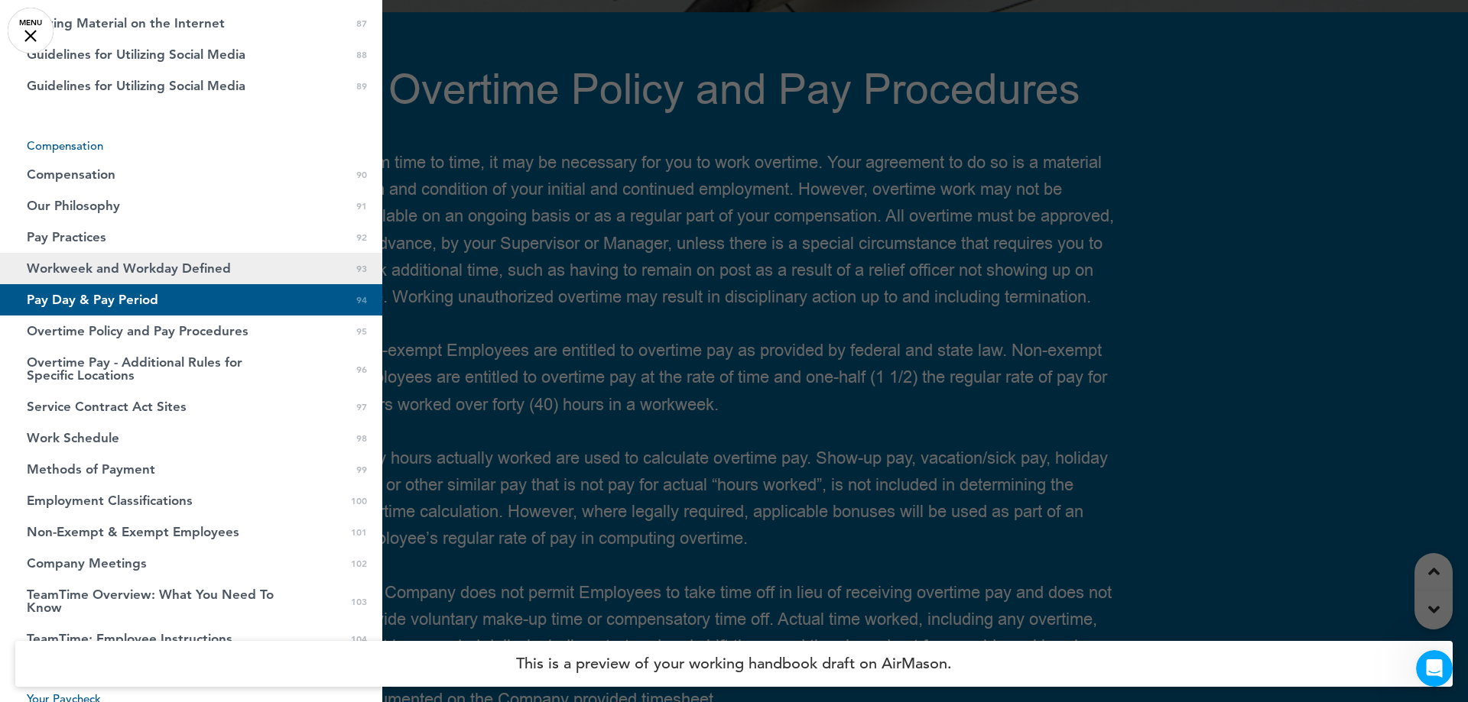
click at [133, 275] on span "Workweek and Workday Defined" at bounding box center [129, 268] width 204 height 13
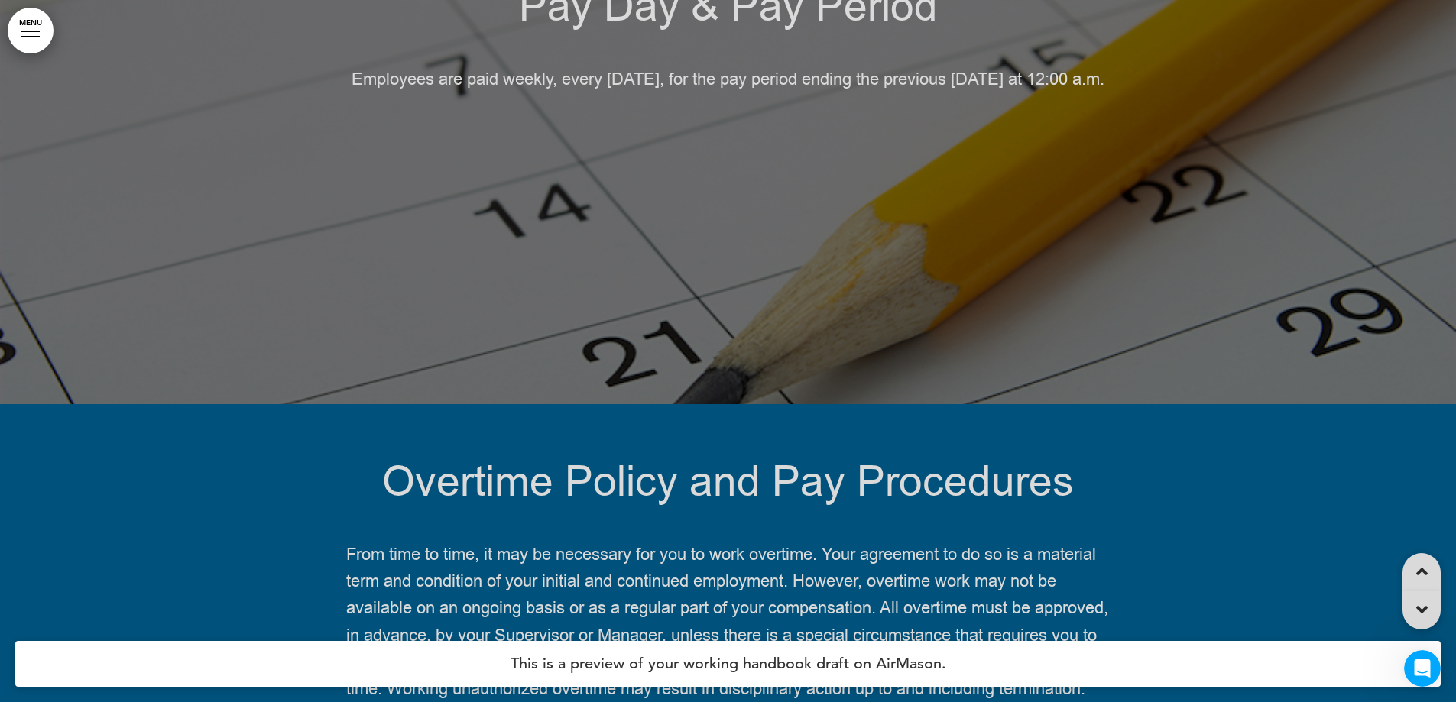
scroll to position [92619, 0]
